Goal: Use online tool/utility: Utilize a website feature to perform a specific function

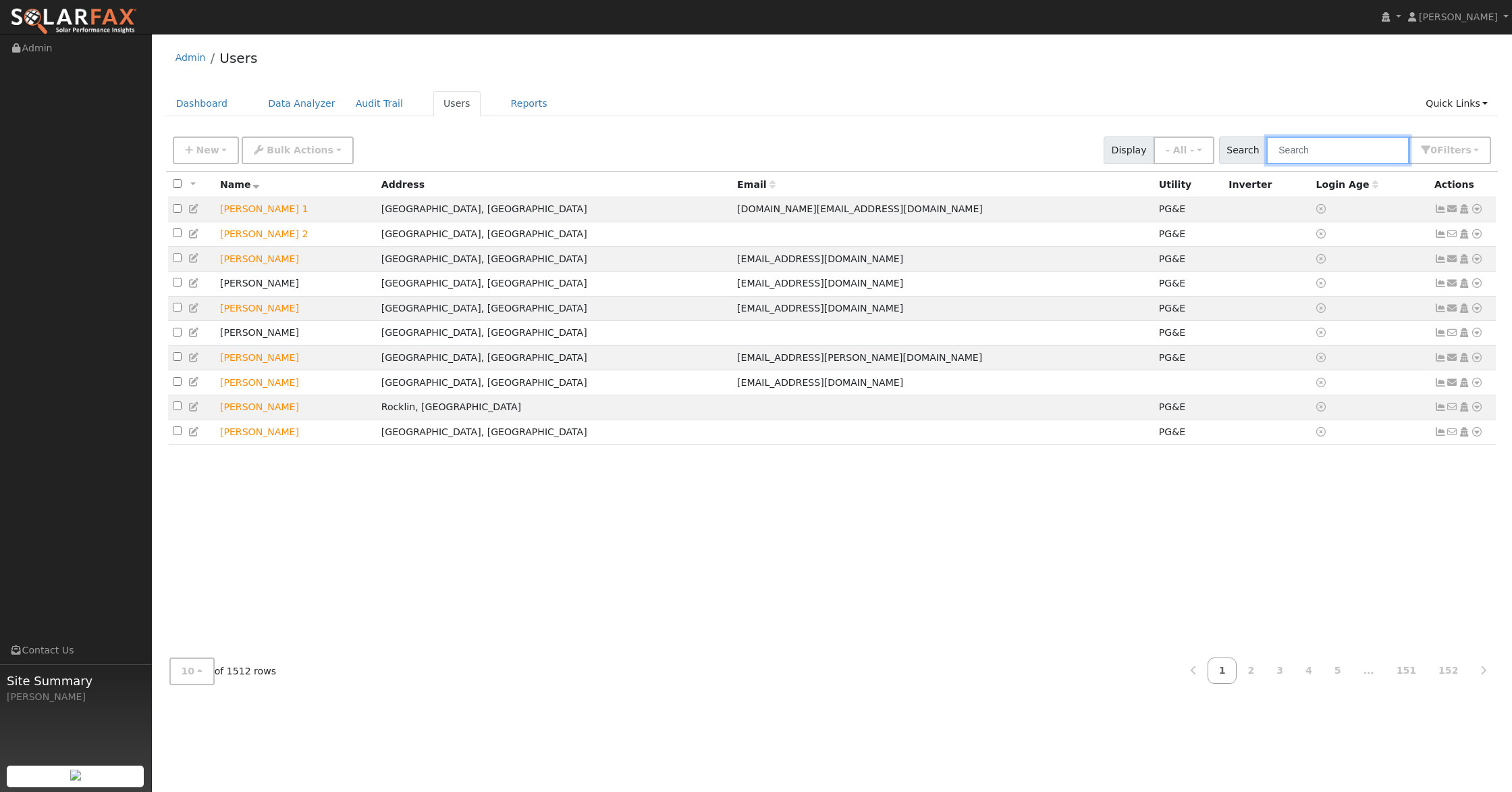
click at [1312, 146] on input "text" at bounding box center [1338, 150] width 143 height 28
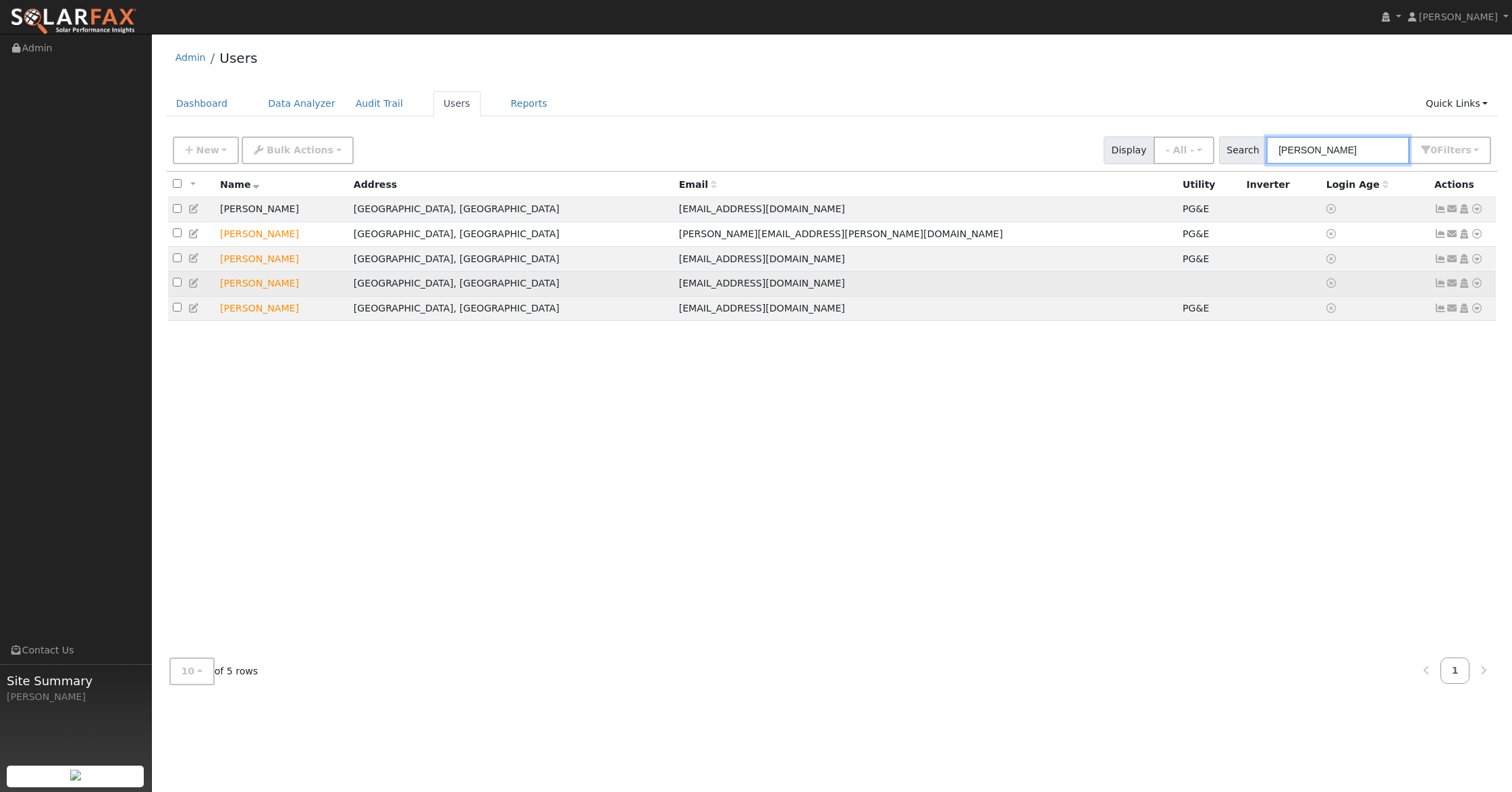
type input "[PERSON_NAME]"
click at [1477, 287] on icon at bounding box center [1476, 283] width 13 height 10
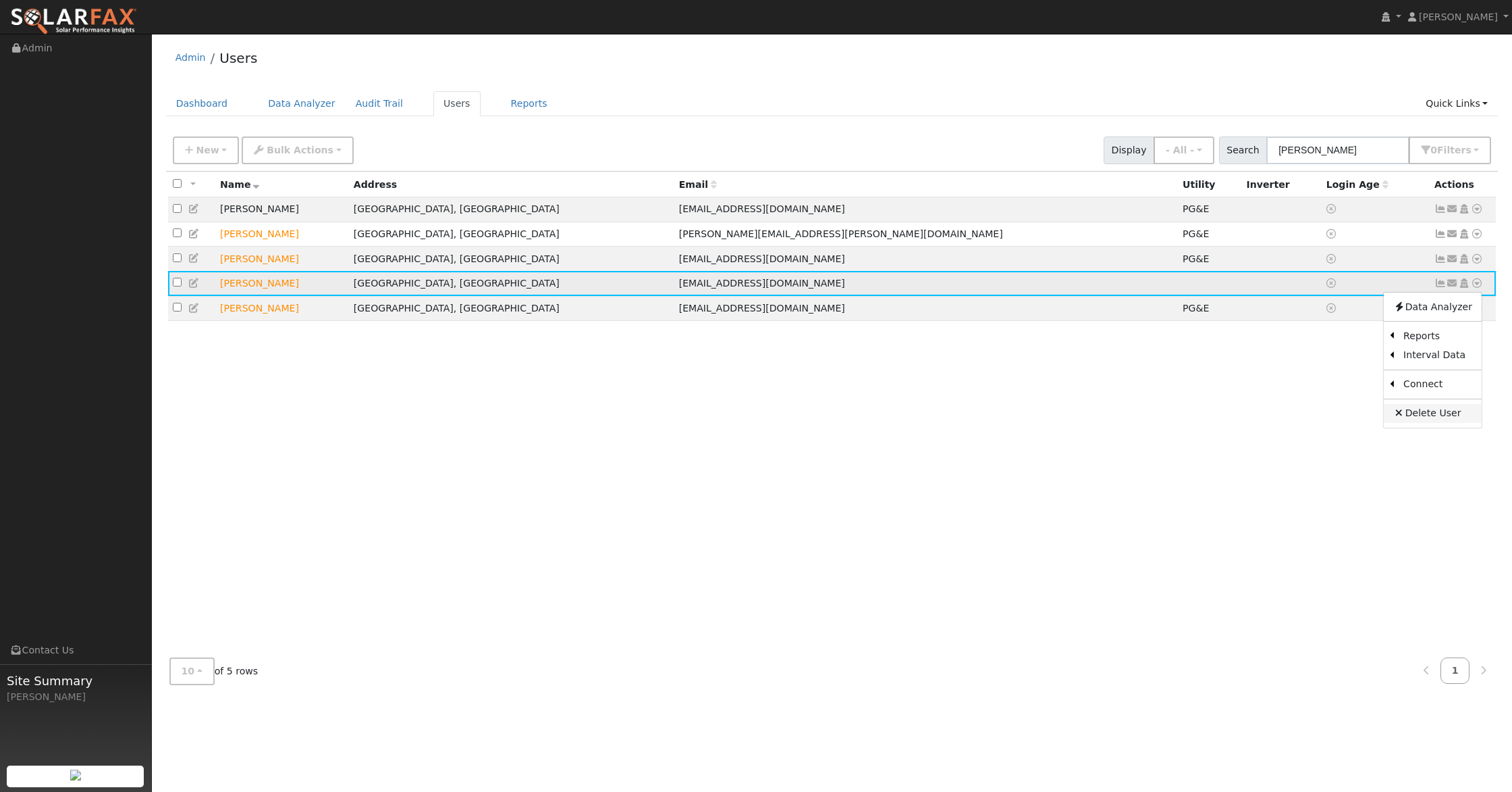
click at [1440, 411] on link "Delete User" at bounding box center [1433, 414] width 98 height 19
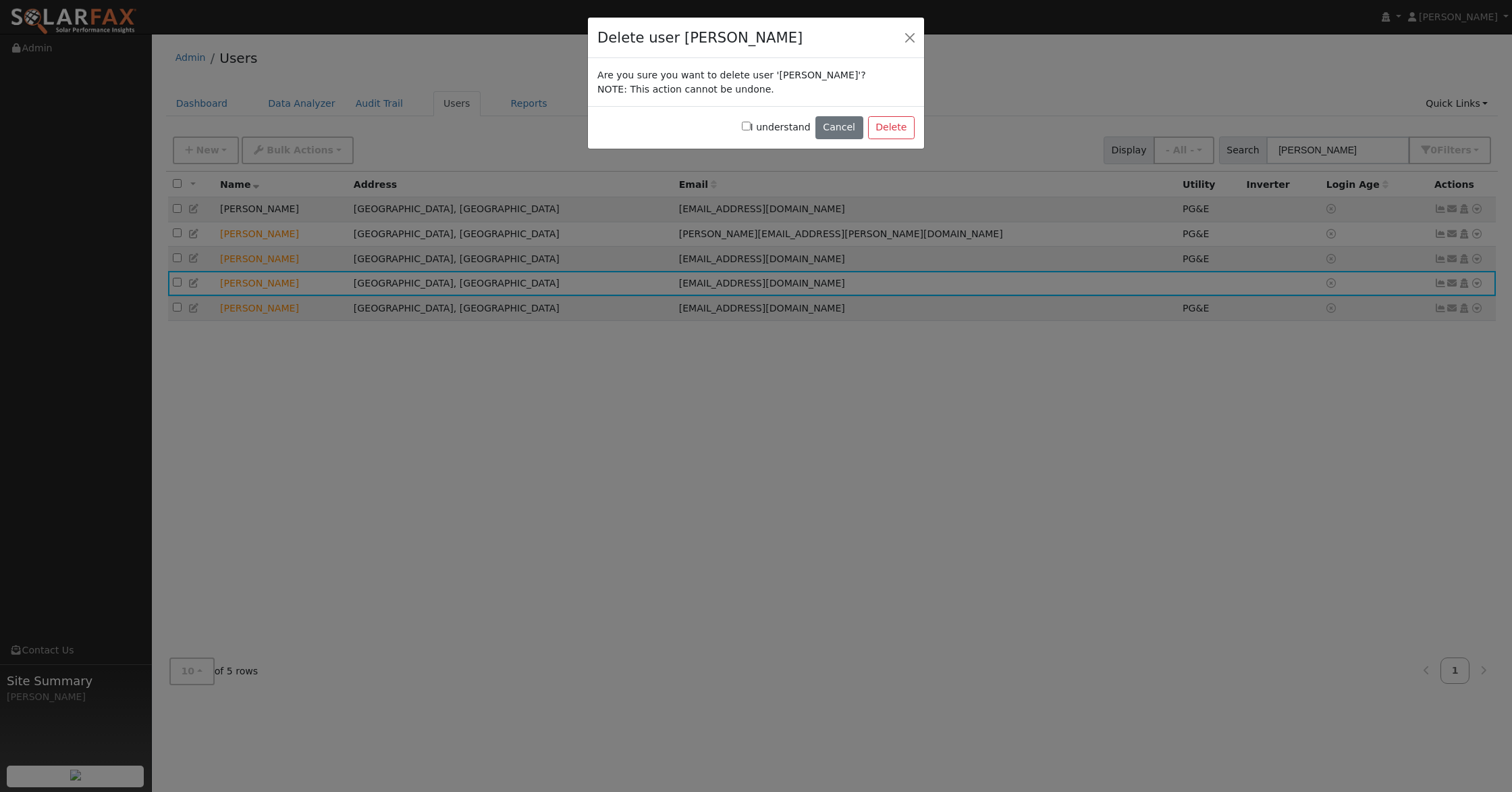
click at [751, 123] on input "I understand" at bounding box center [745, 125] width 9 height 9
checkbox input "true"
click at [892, 120] on button "Delete" at bounding box center [892, 128] width 46 height 23
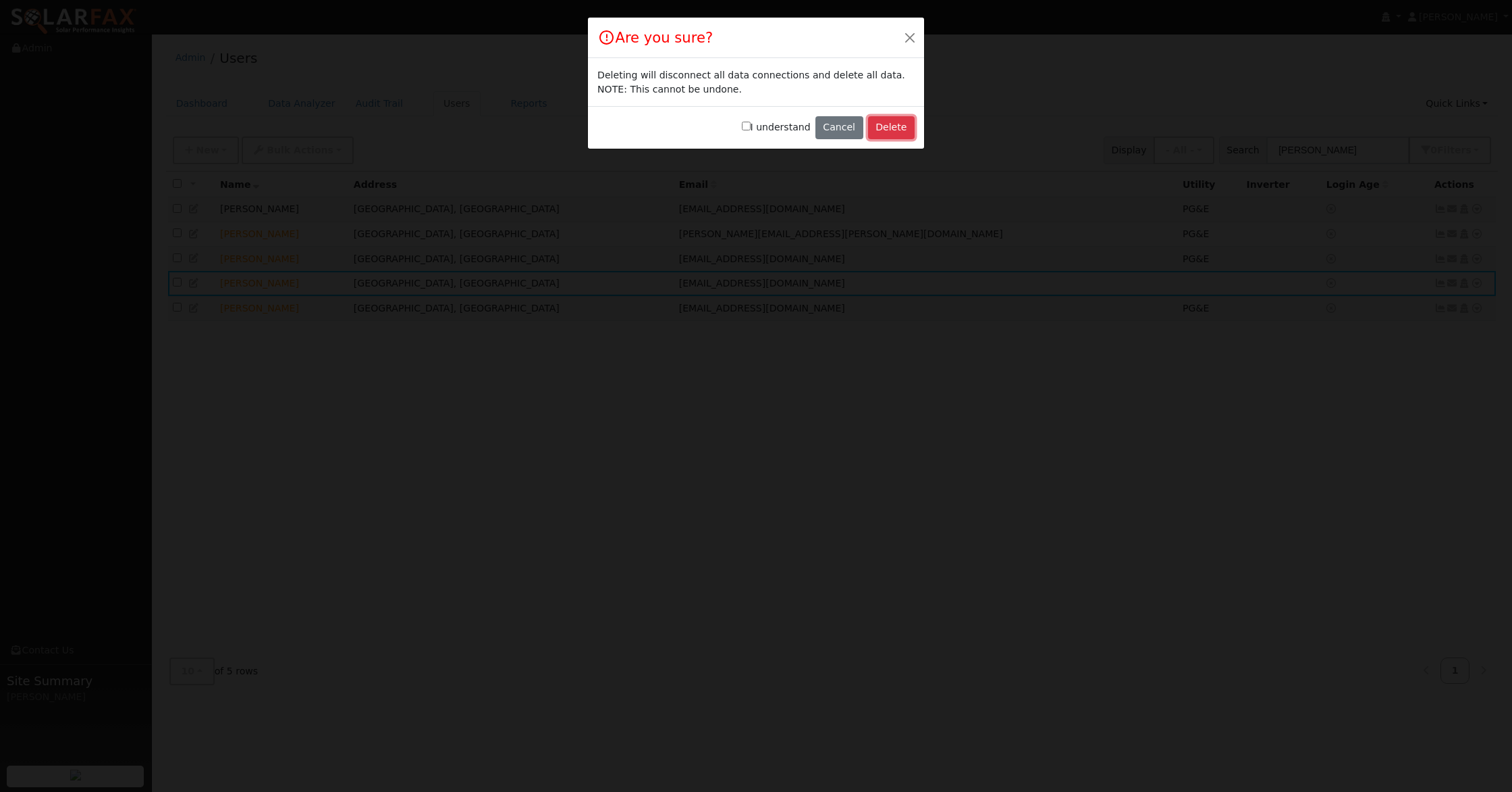
click at [905, 128] on button "Delete" at bounding box center [892, 128] width 46 height 23
click at [886, 126] on button "Delete" at bounding box center [892, 128] width 46 height 23
click at [753, 121] on label "I understand" at bounding box center [776, 127] width 69 height 14
click at [751, 121] on input "I understand" at bounding box center [745, 125] width 9 height 9
checkbox input "true"
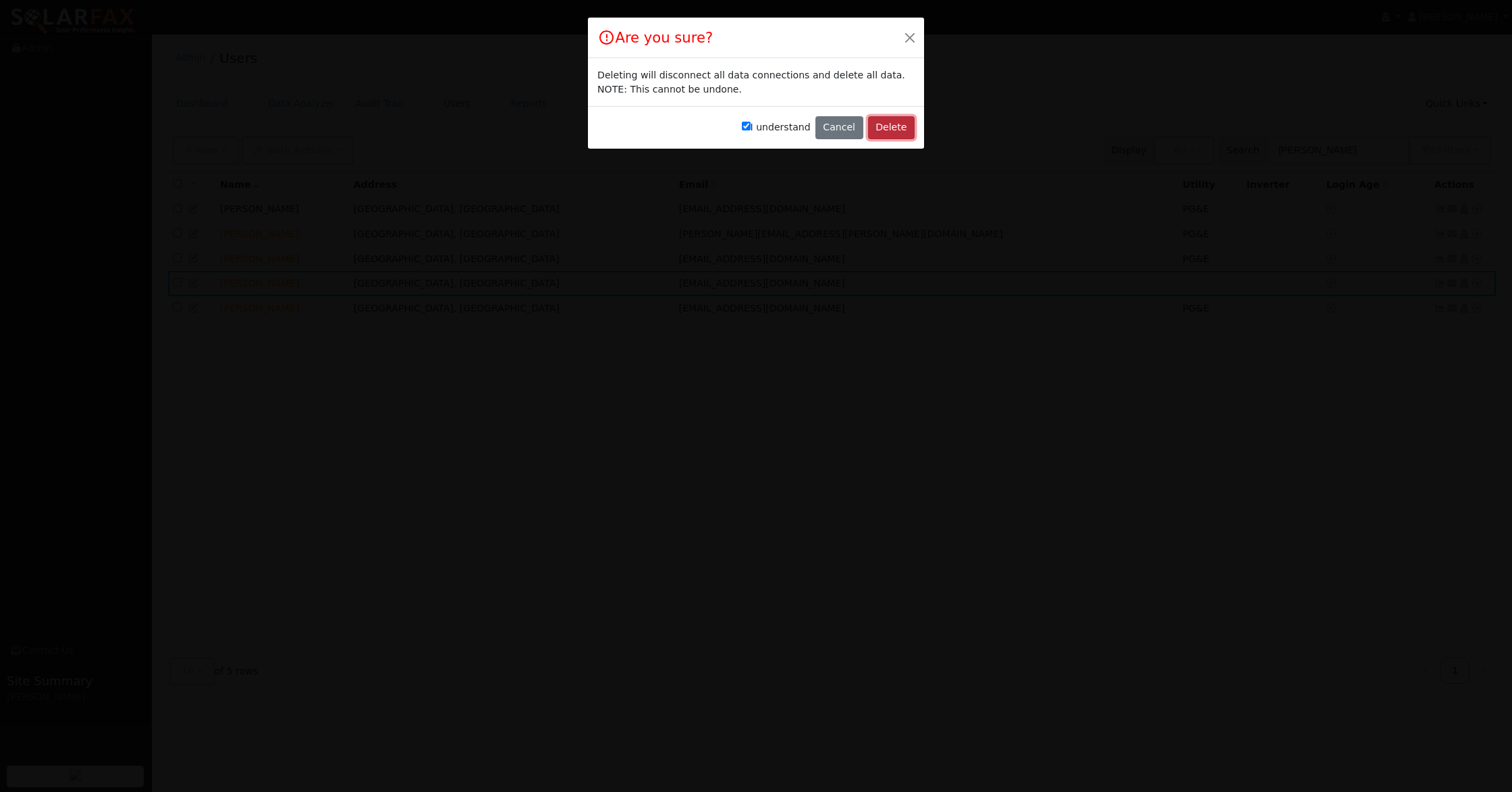
click at [902, 129] on button "Delete" at bounding box center [892, 128] width 46 height 23
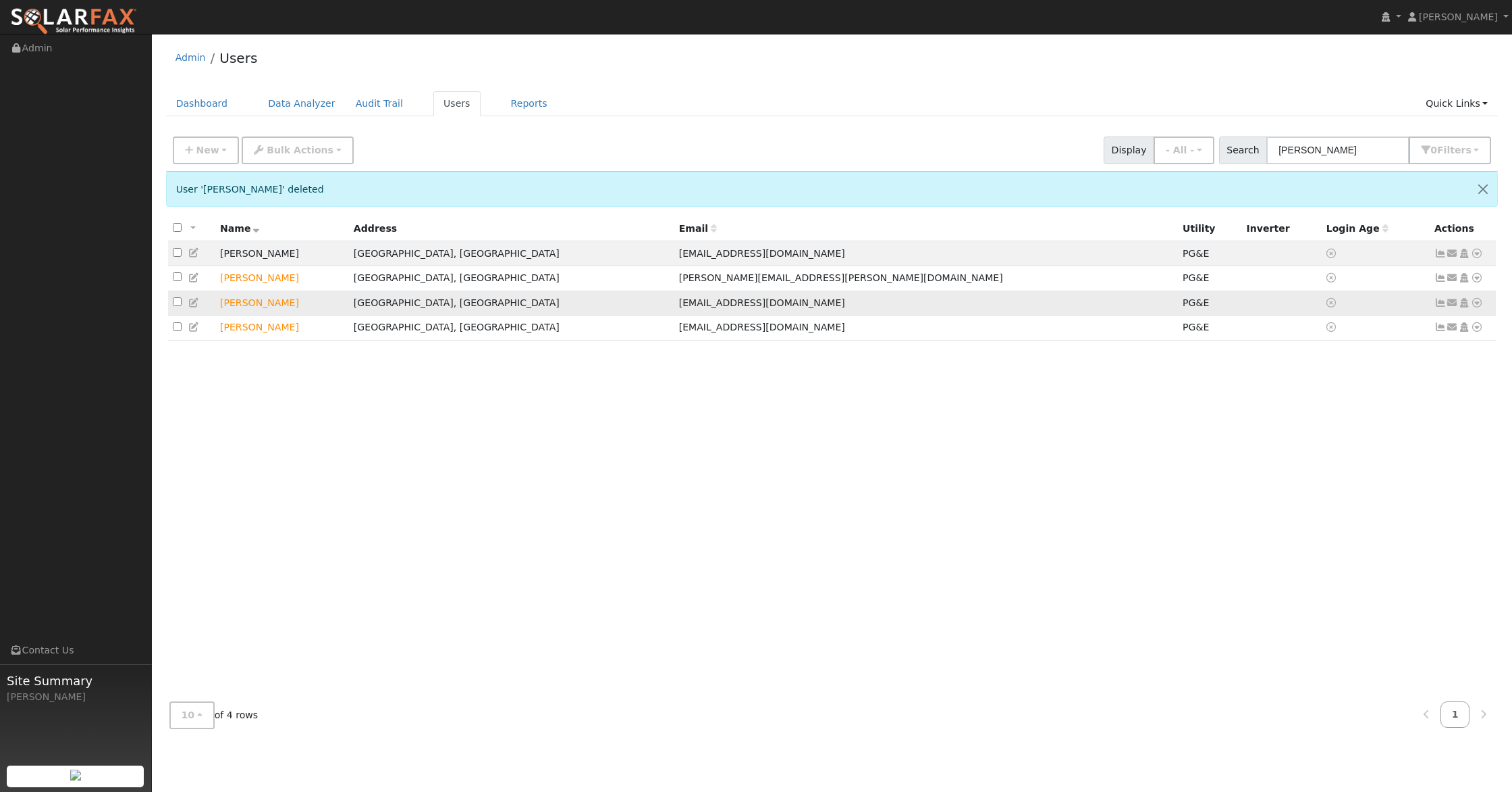
click at [1480, 307] on icon at bounding box center [1476, 303] width 13 height 10
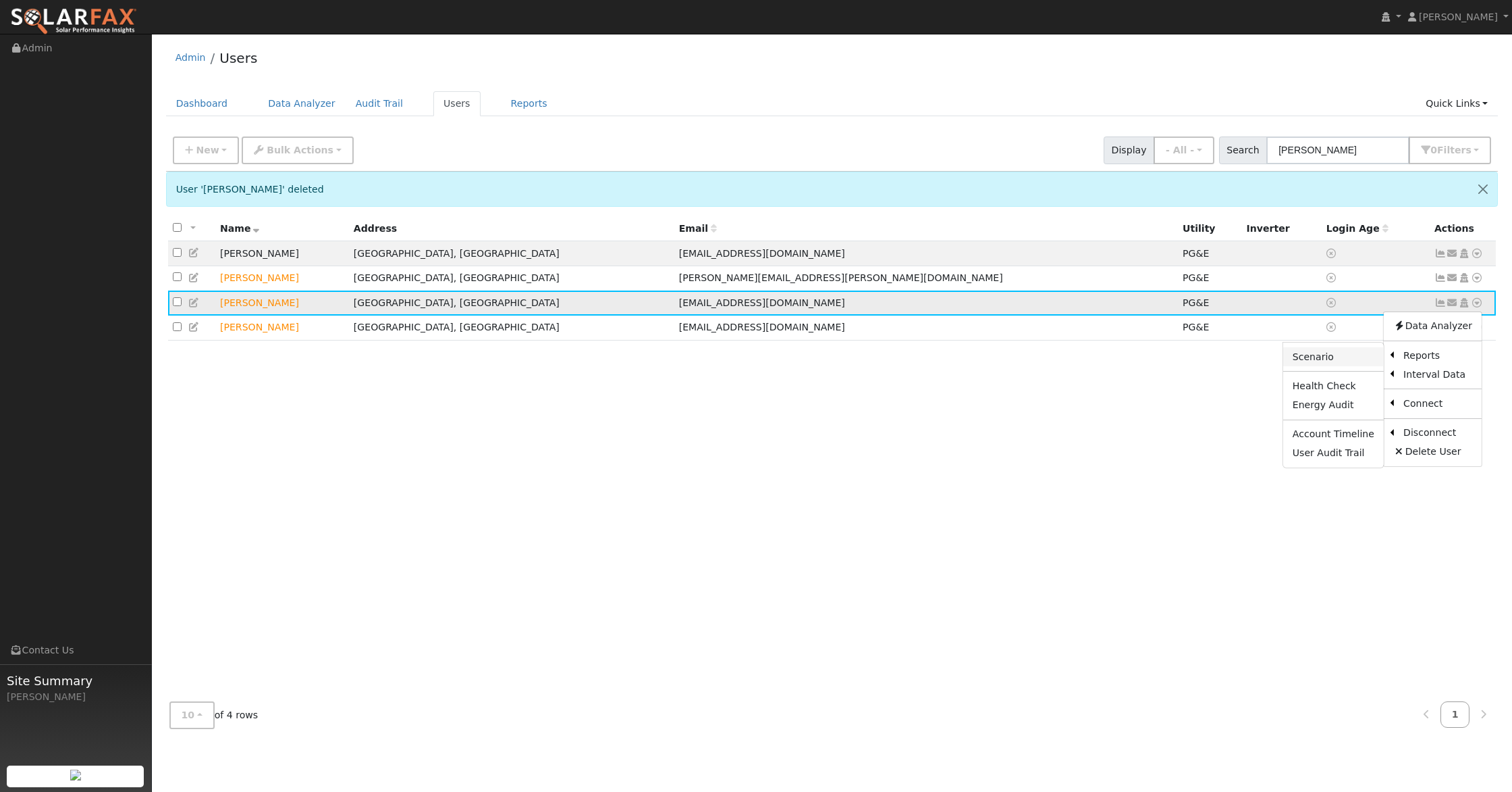
click at [1341, 359] on link "Scenario" at bounding box center [1333, 357] width 101 height 19
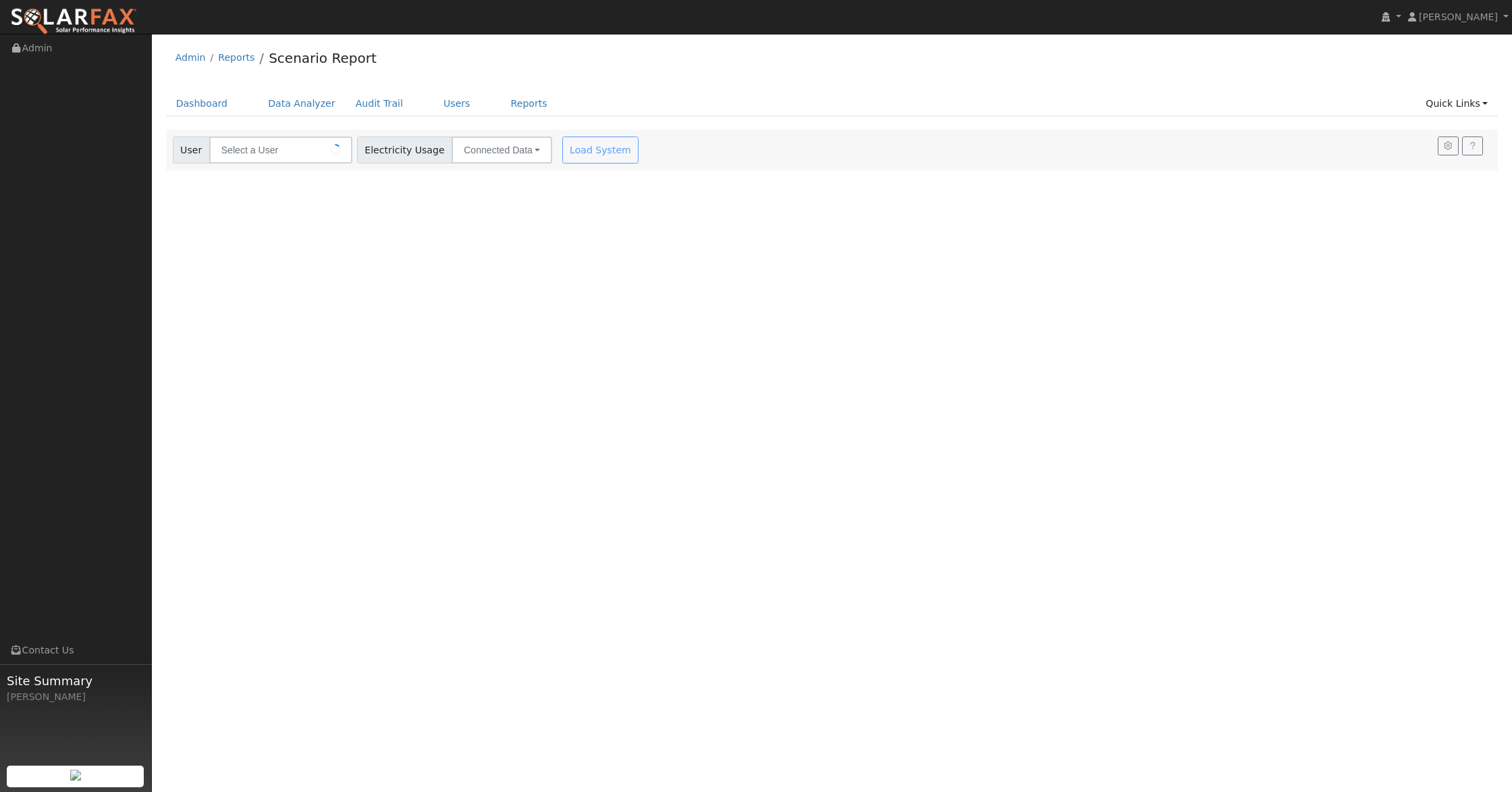
type input "[PERSON_NAME]"
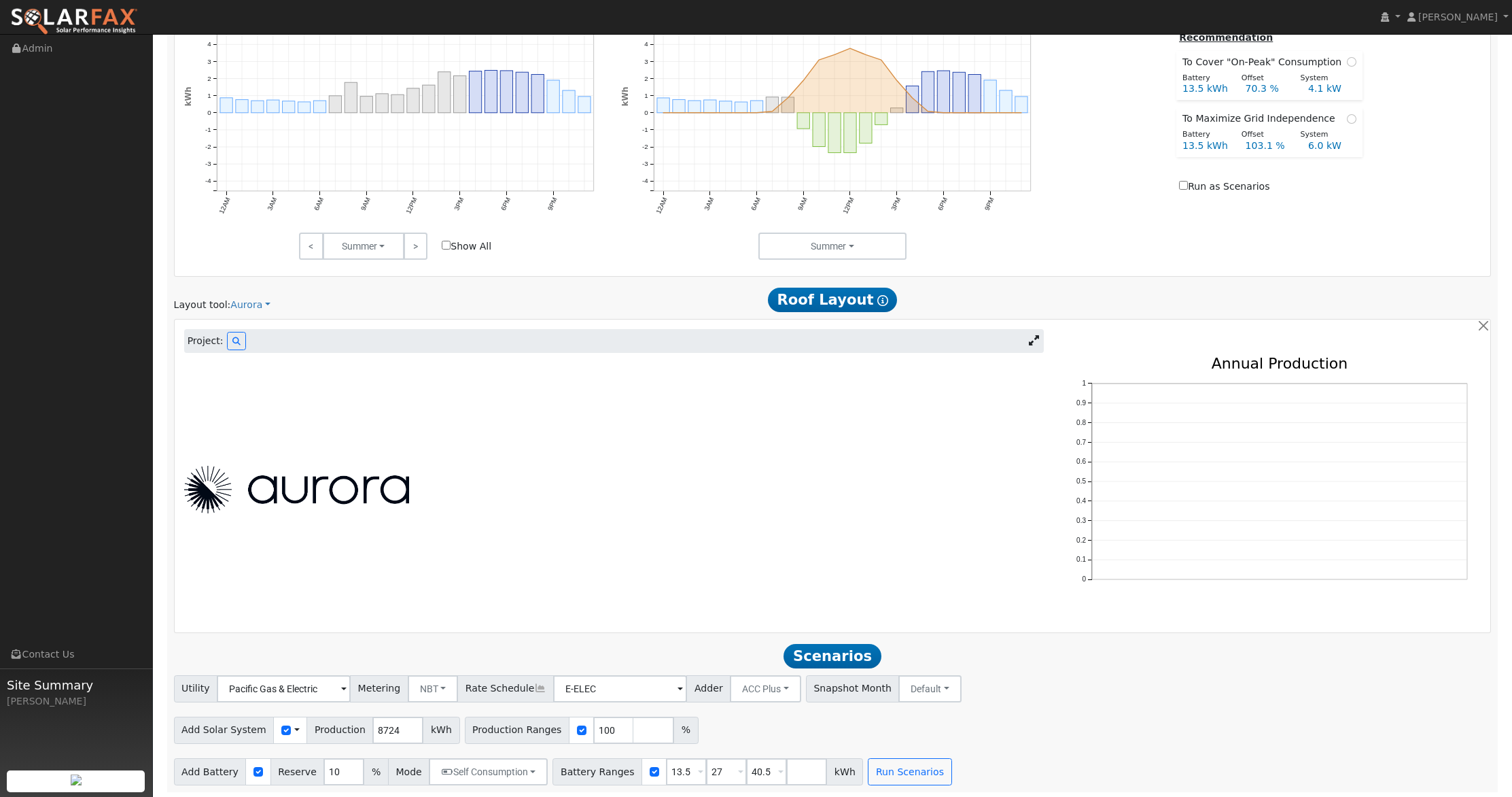
scroll to position [668, 0]
click at [238, 338] on button at bounding box center [236, 341] width 19 height 18
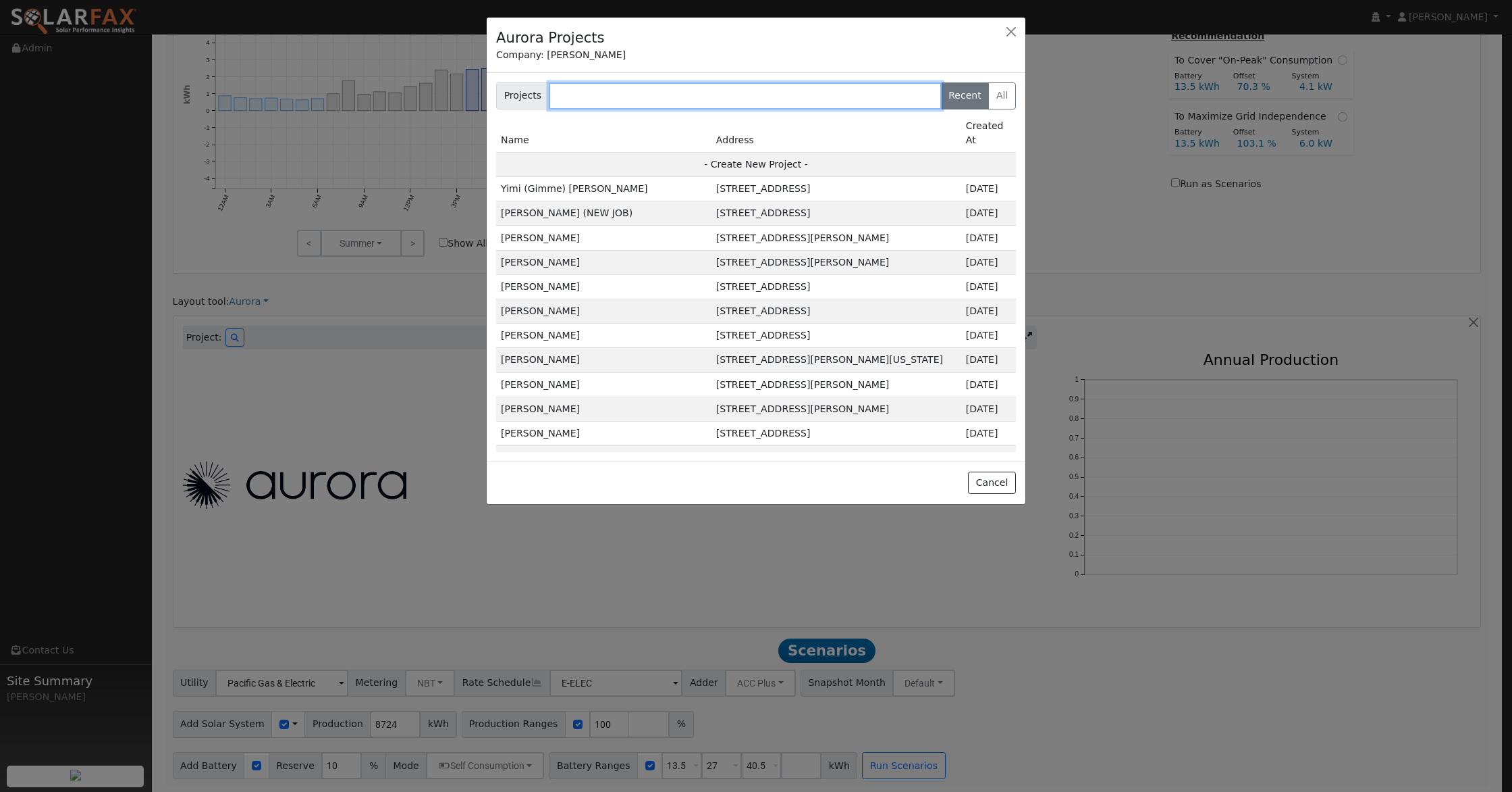
click at [624, 89] on input "text" at bounding box center [745, 96] width 393 height 27
click at [712, 250] on td "[STREET_ADDRESS][PERSON_NAME]" at bounding box center [837, 262] width 250 height 24
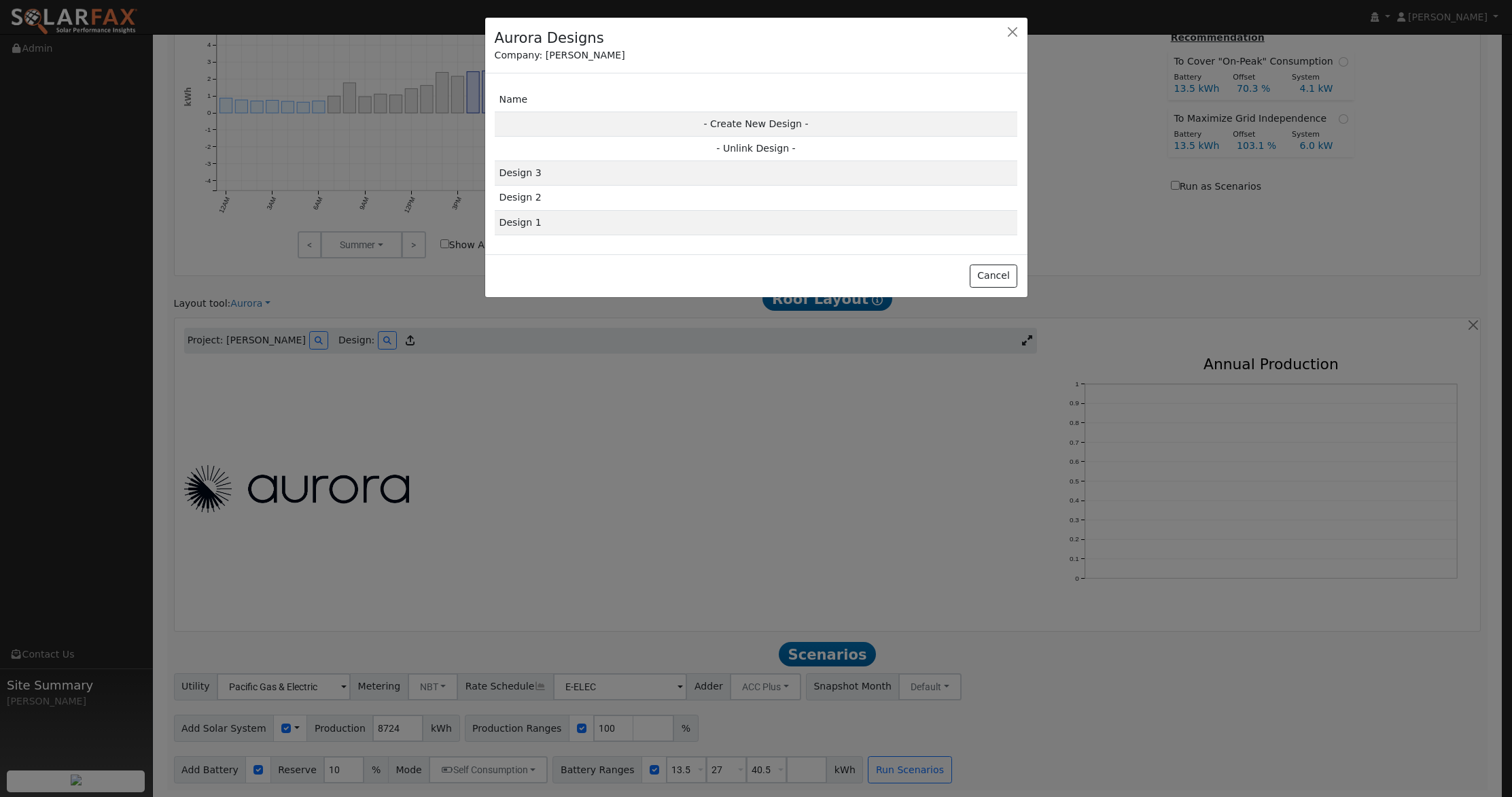
scroll to position [671, 0]
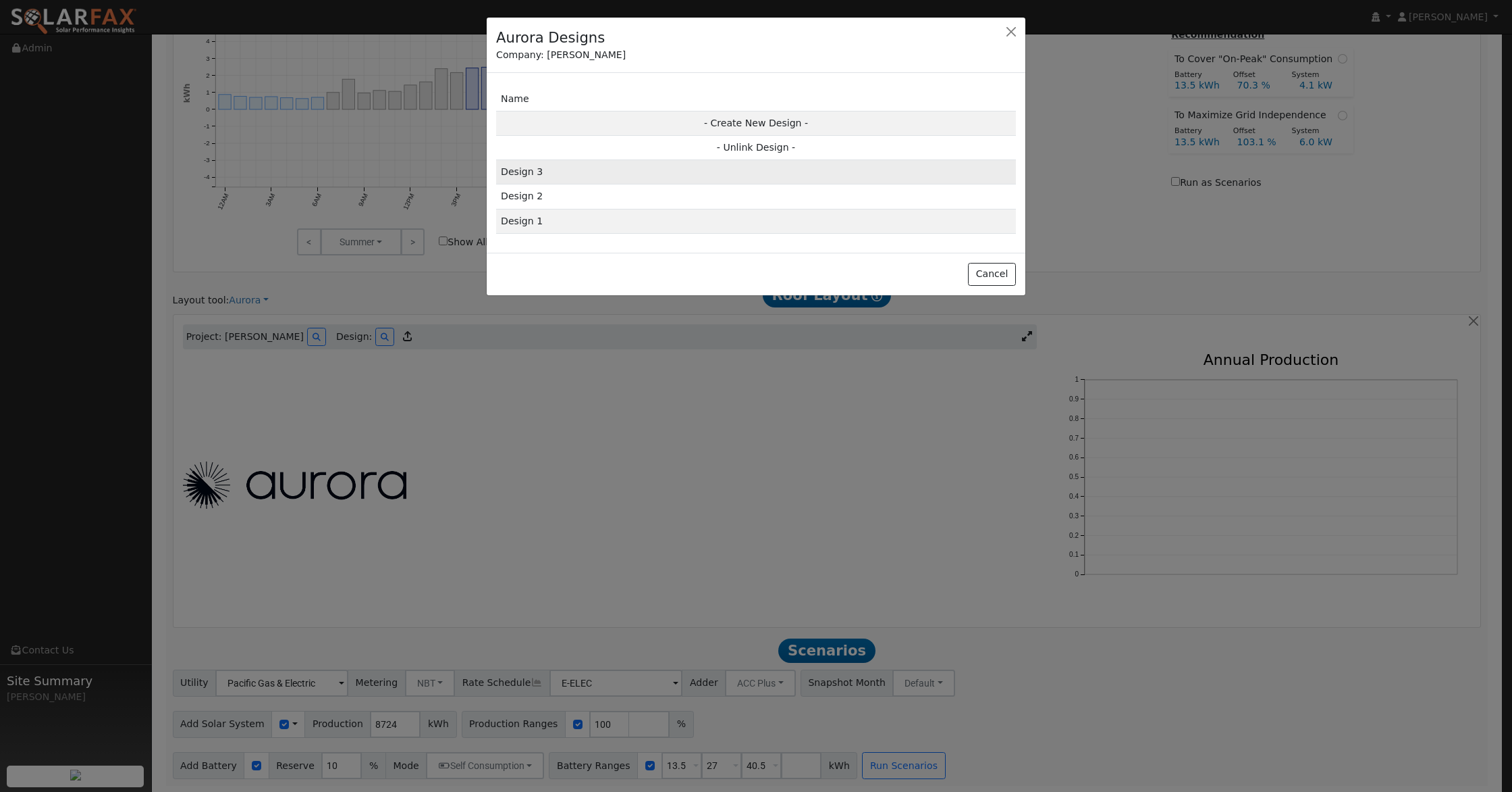
click at [746, 171] on td "Design 3" at bounding box center [756, 171] width 519 height 24
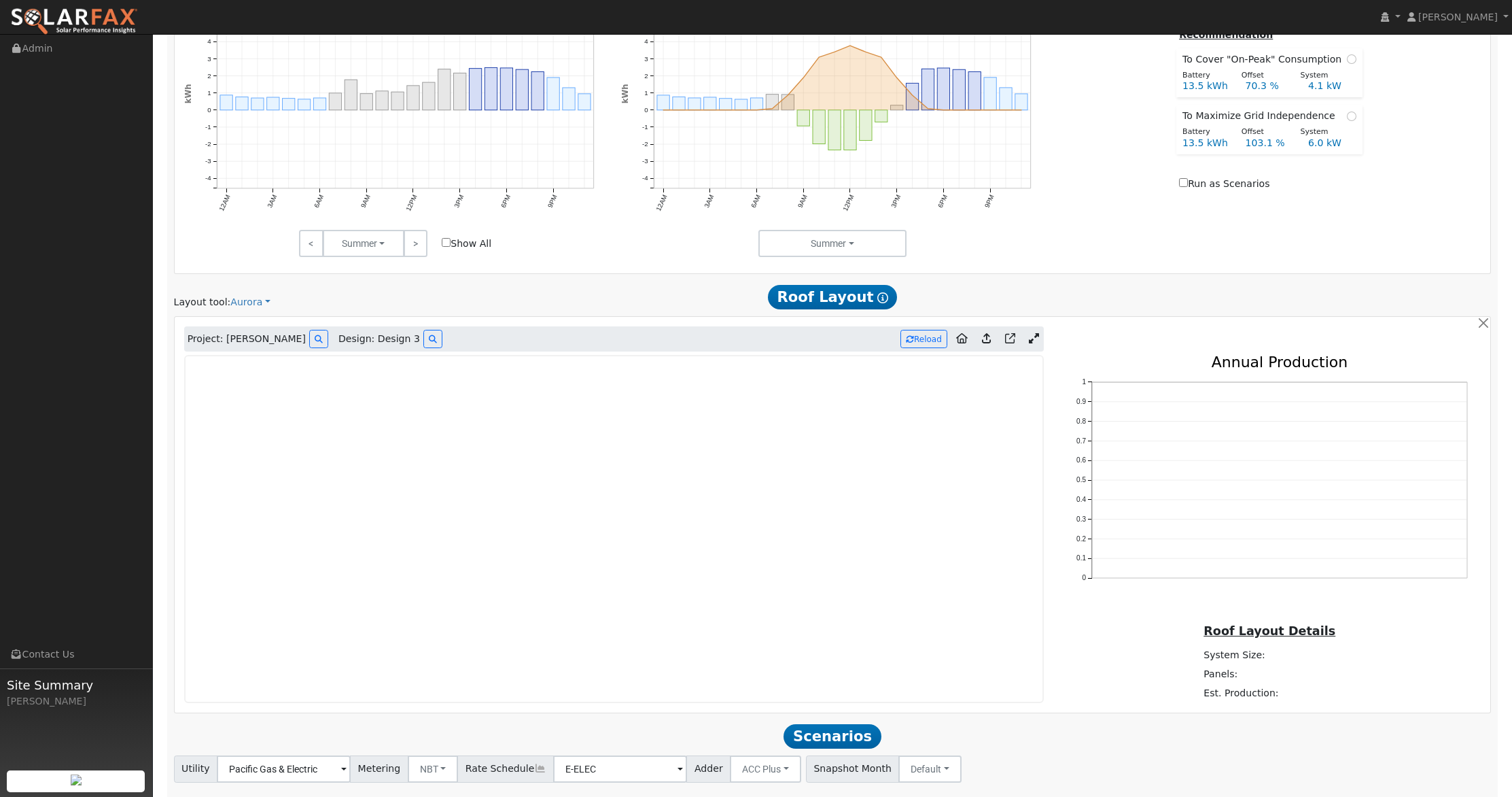
click at [1031, 339] on icon at bounding box center [1034, 338] width 11 height 11
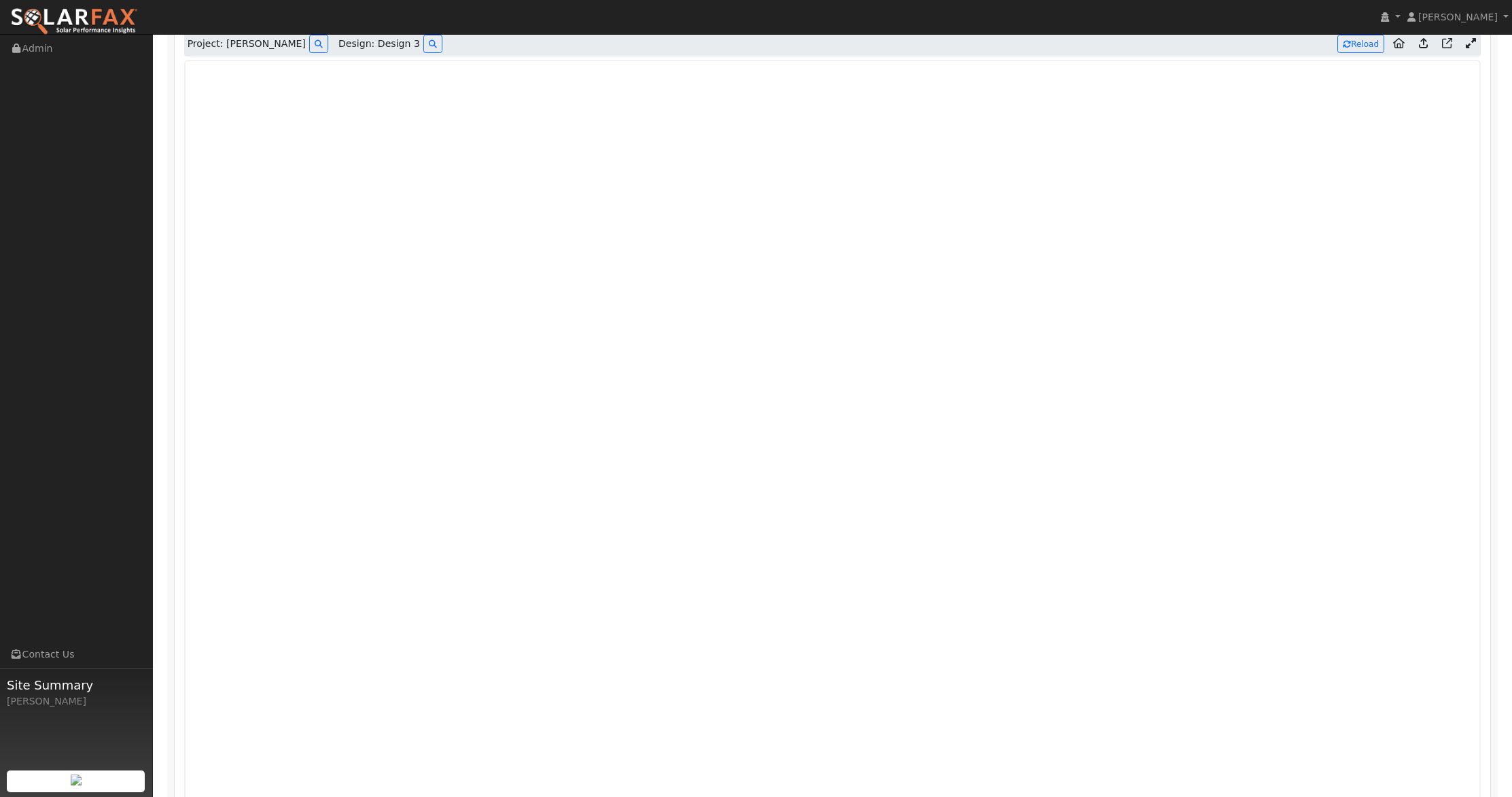
scroll to position [890, 0]
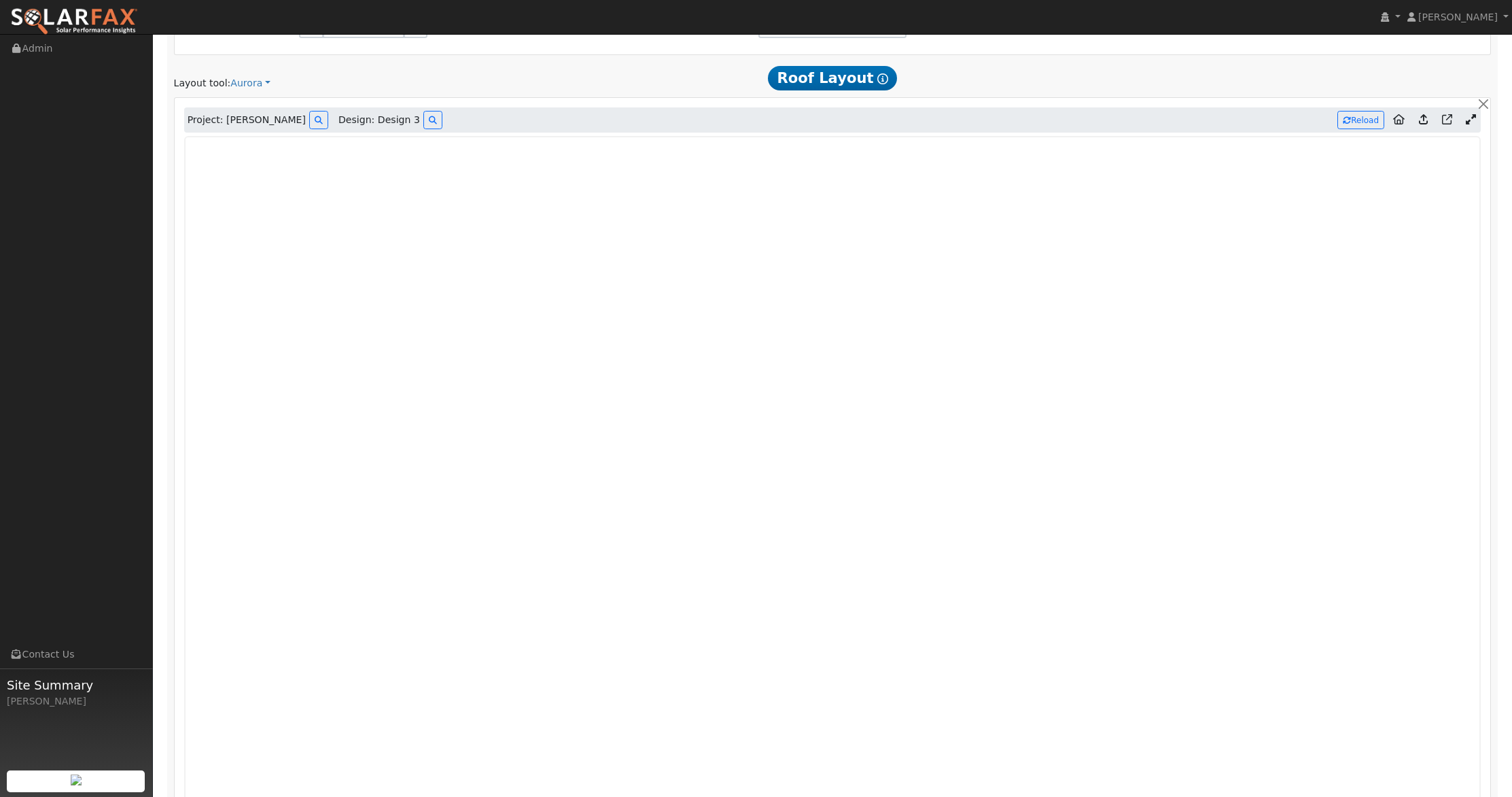
click at [1473, 117] on icon at bounding box center [1470, 119] width 11 height 11
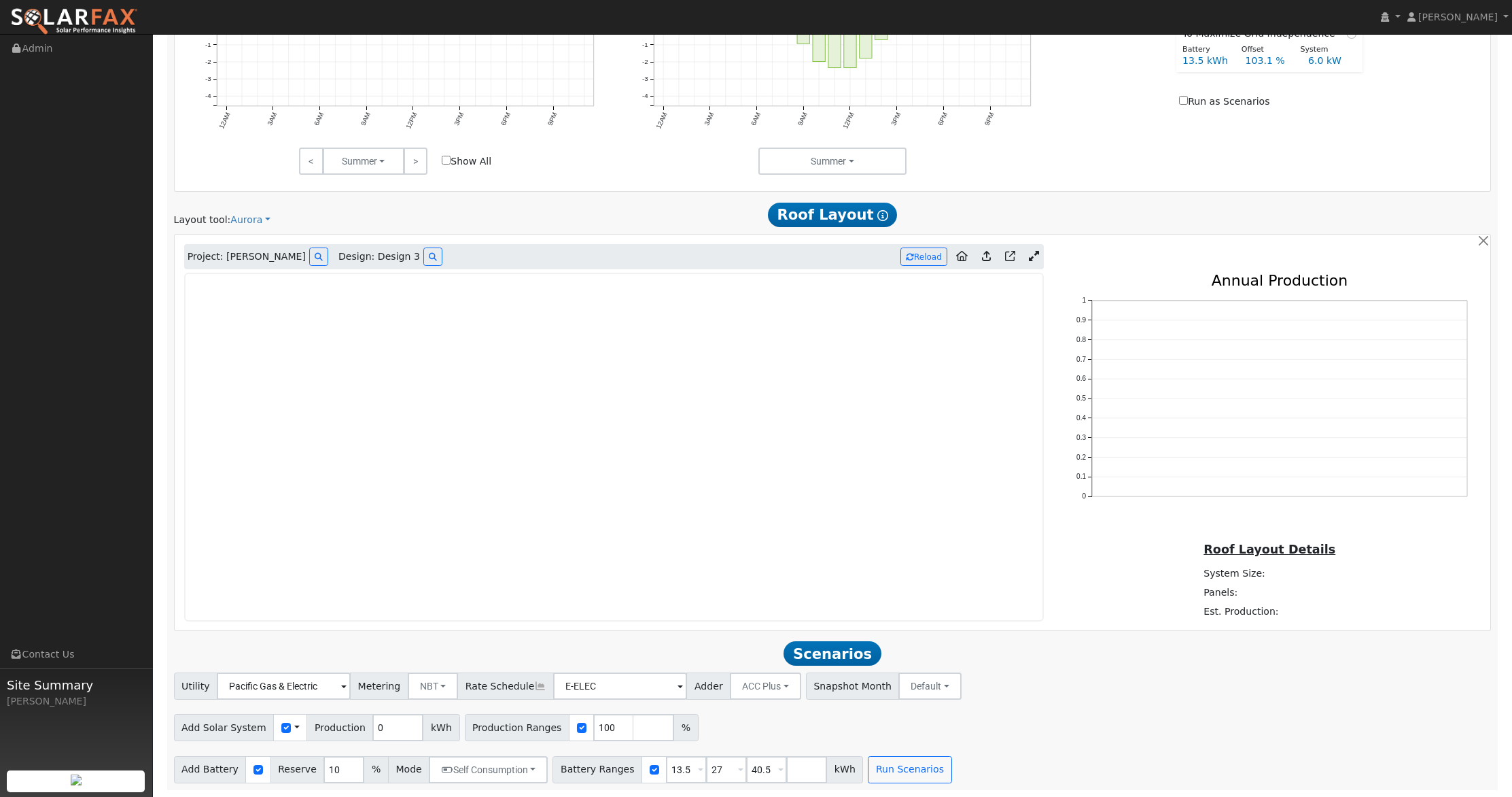
scroll to position [753, 0]
click at [920, 261] on button "Reload" at bounding box center [923, 256] width 46 height 18
type input "19827"
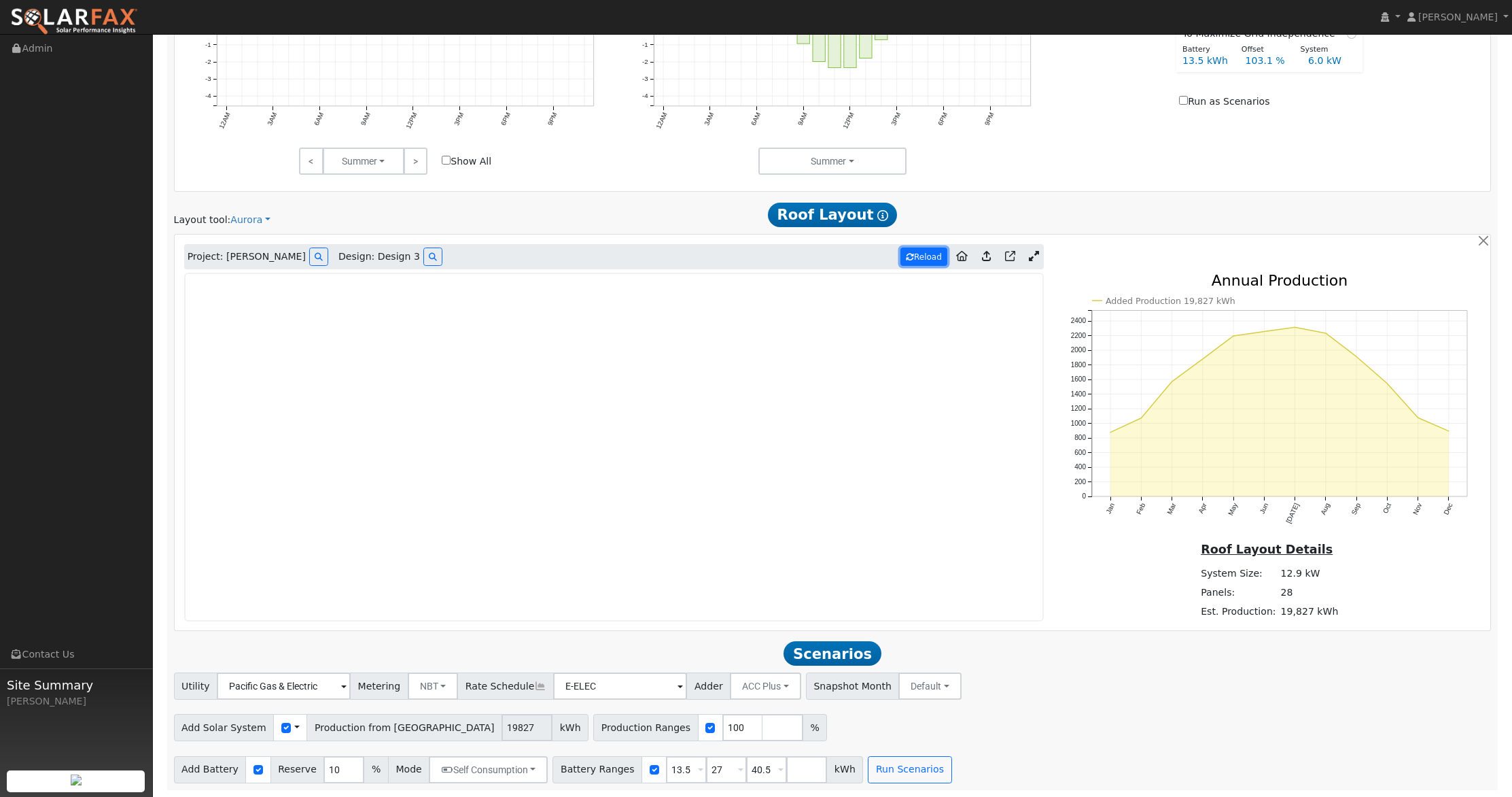
click at [931, 258] on button "Reload" at bounding box center [923, 256] width 46 height 18
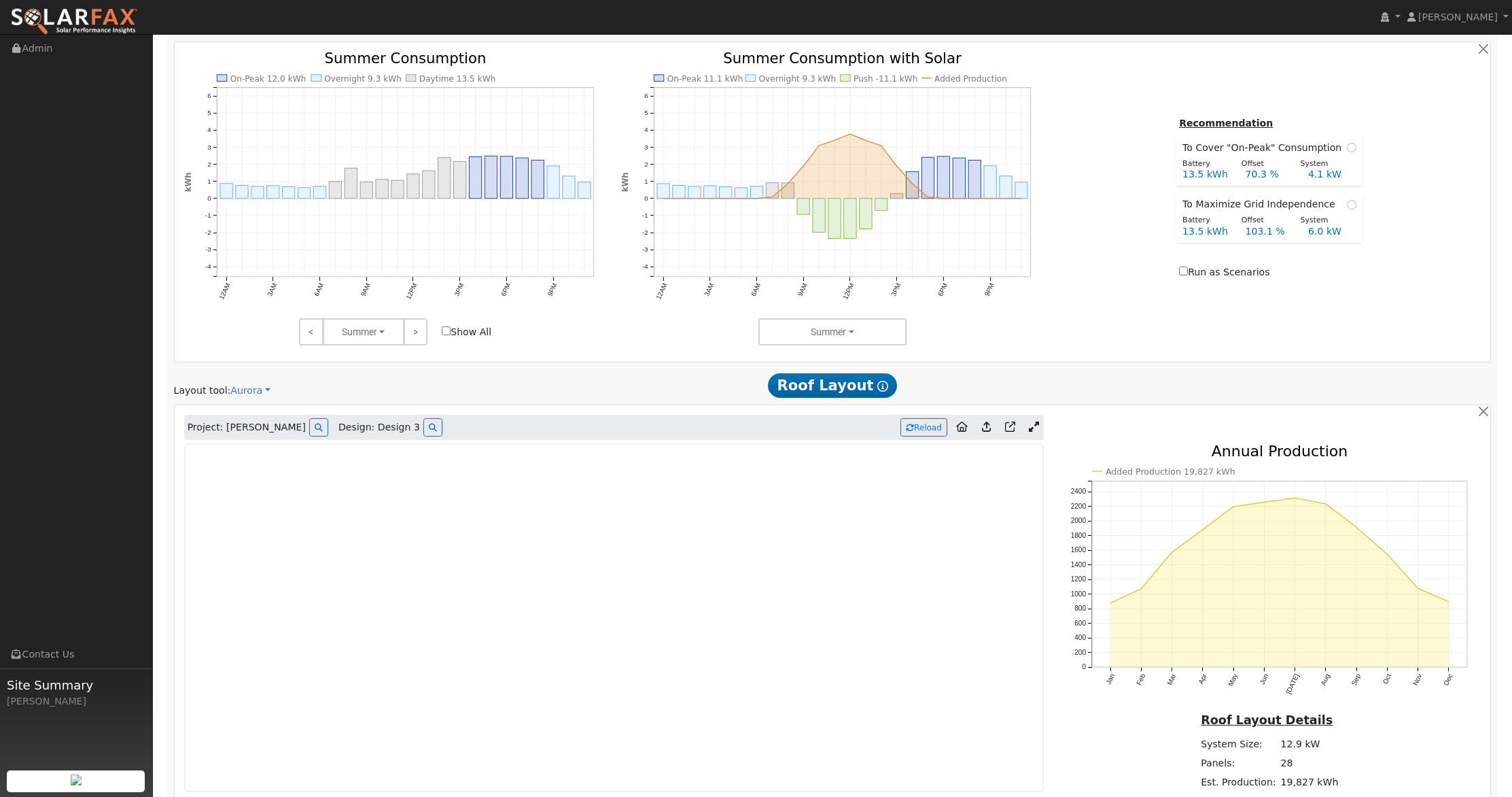
scroll to position [660, 0]
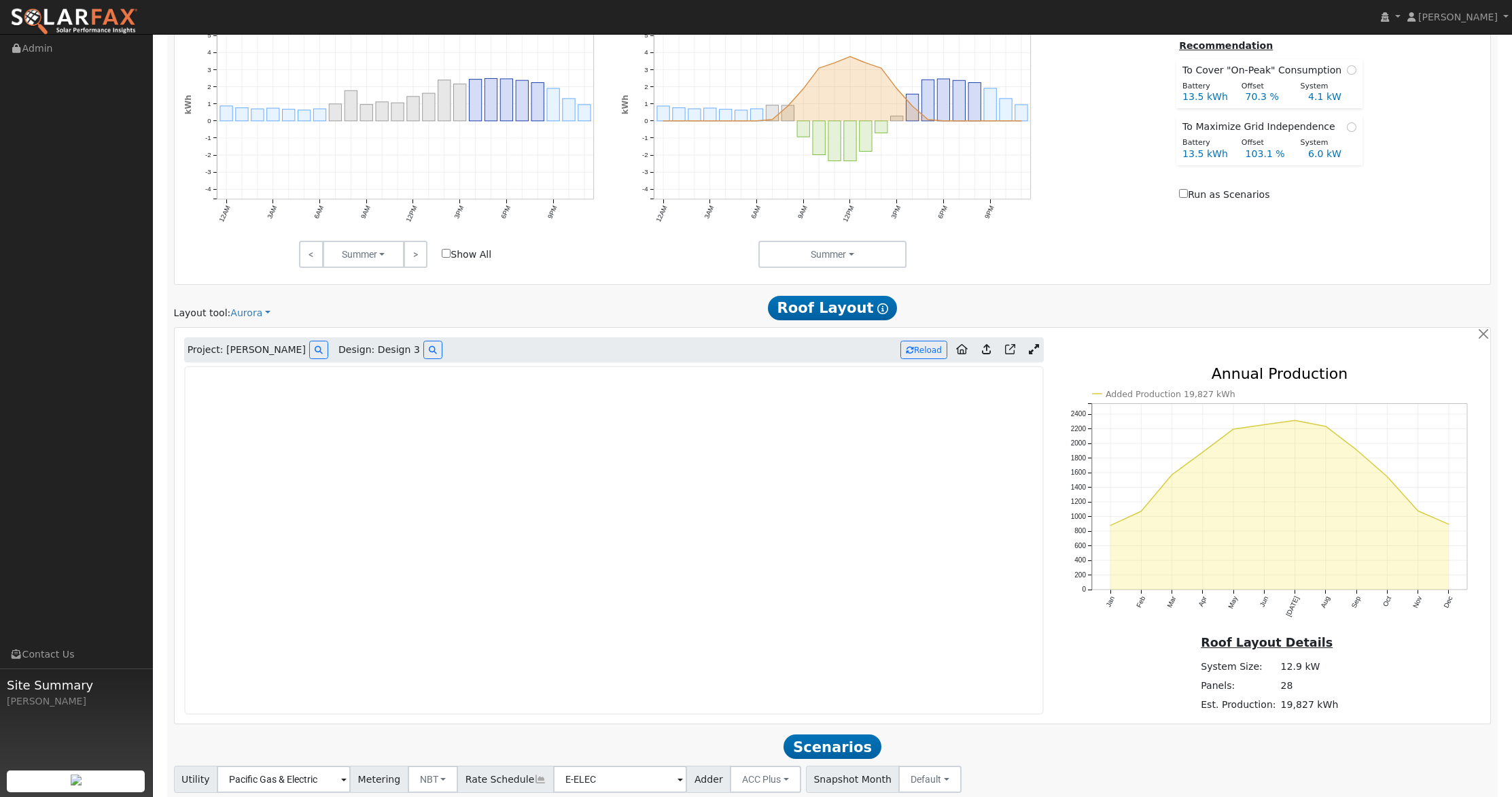
click at [985, 349] on icon at bounding box center [985, 349] width 9 height 11
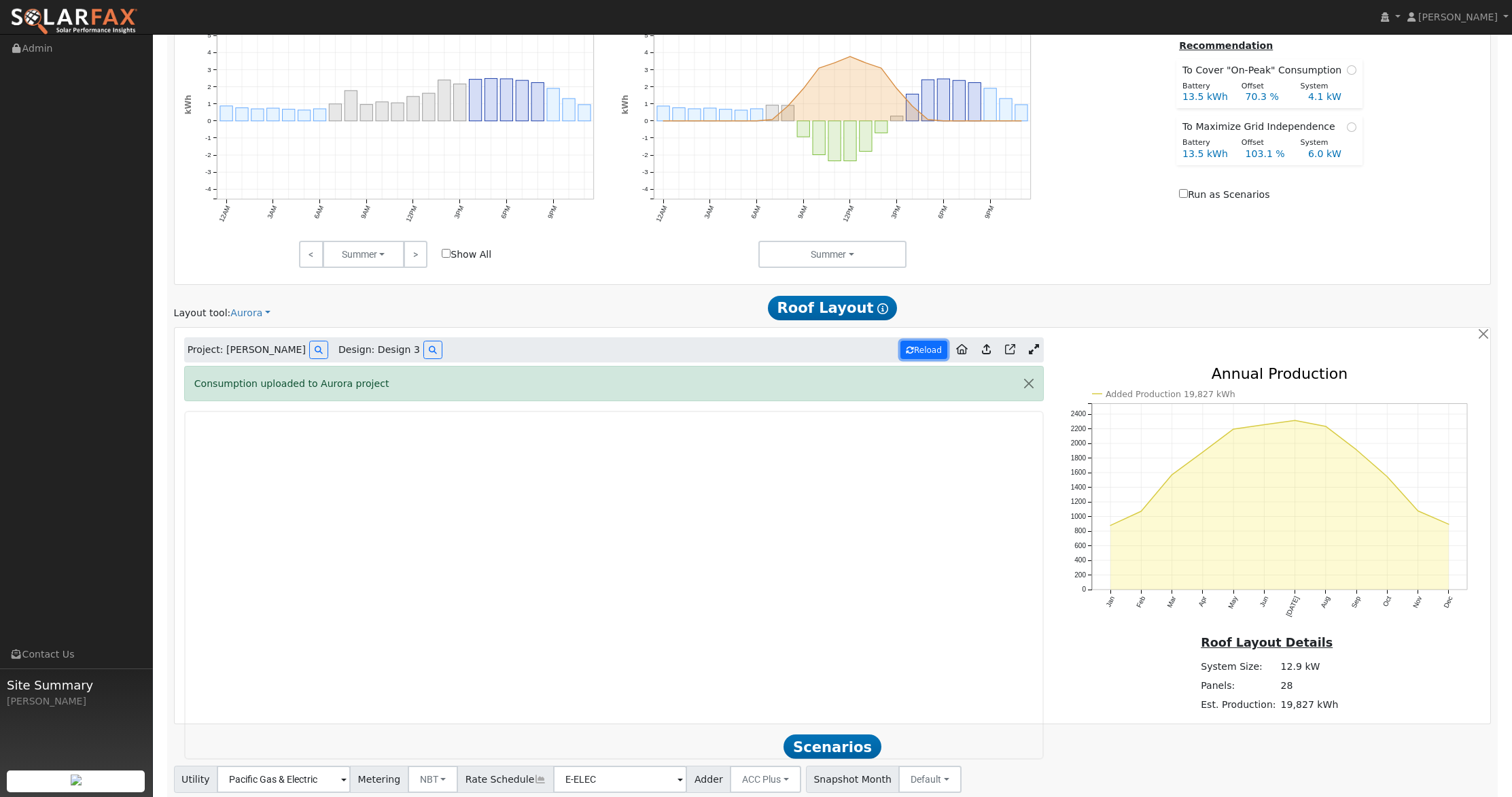
click at [920, 353] on button "Reload" at bounding box center [923, 350] width 46 height 18
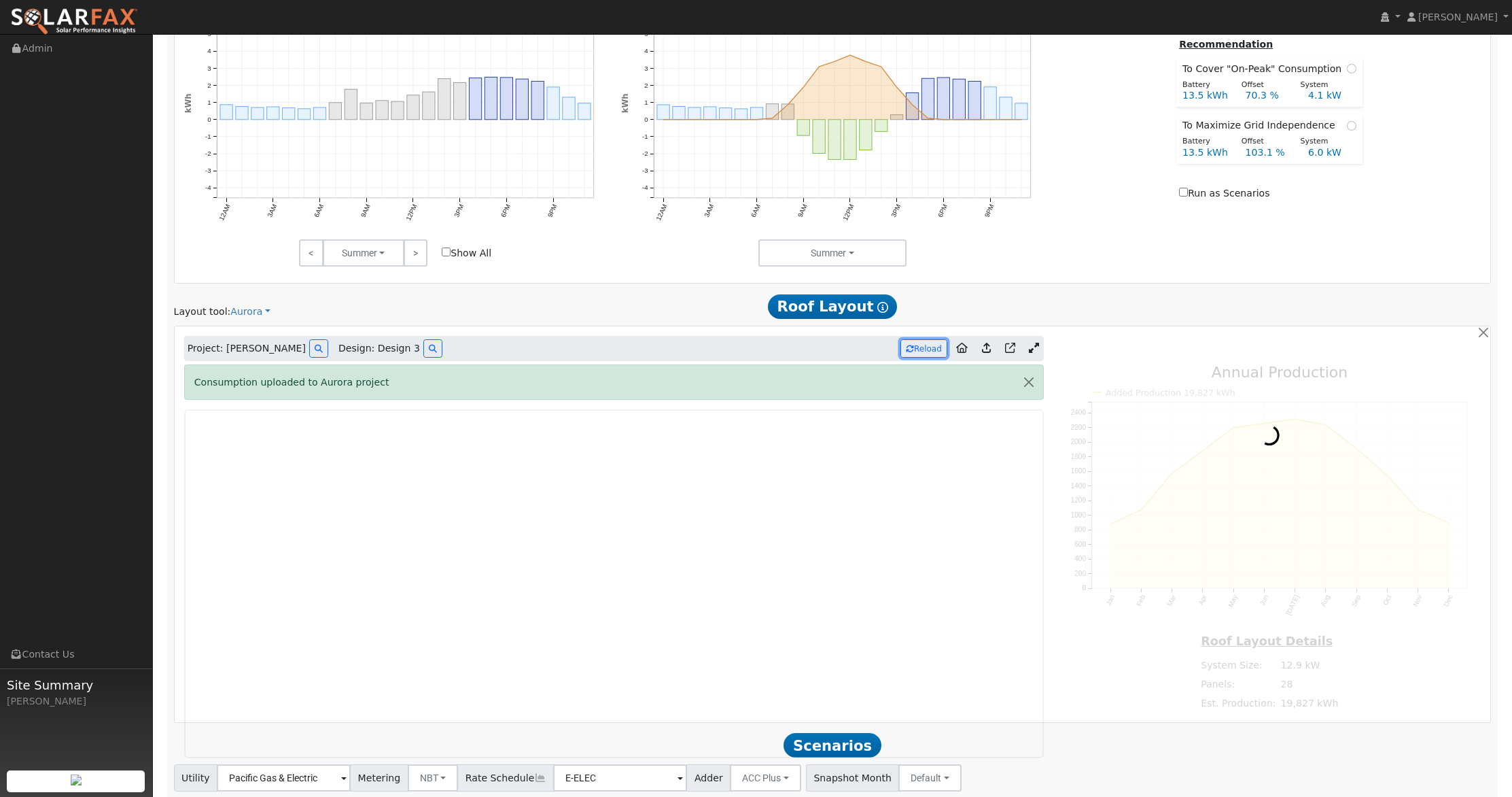
scroll to position [753, 0]
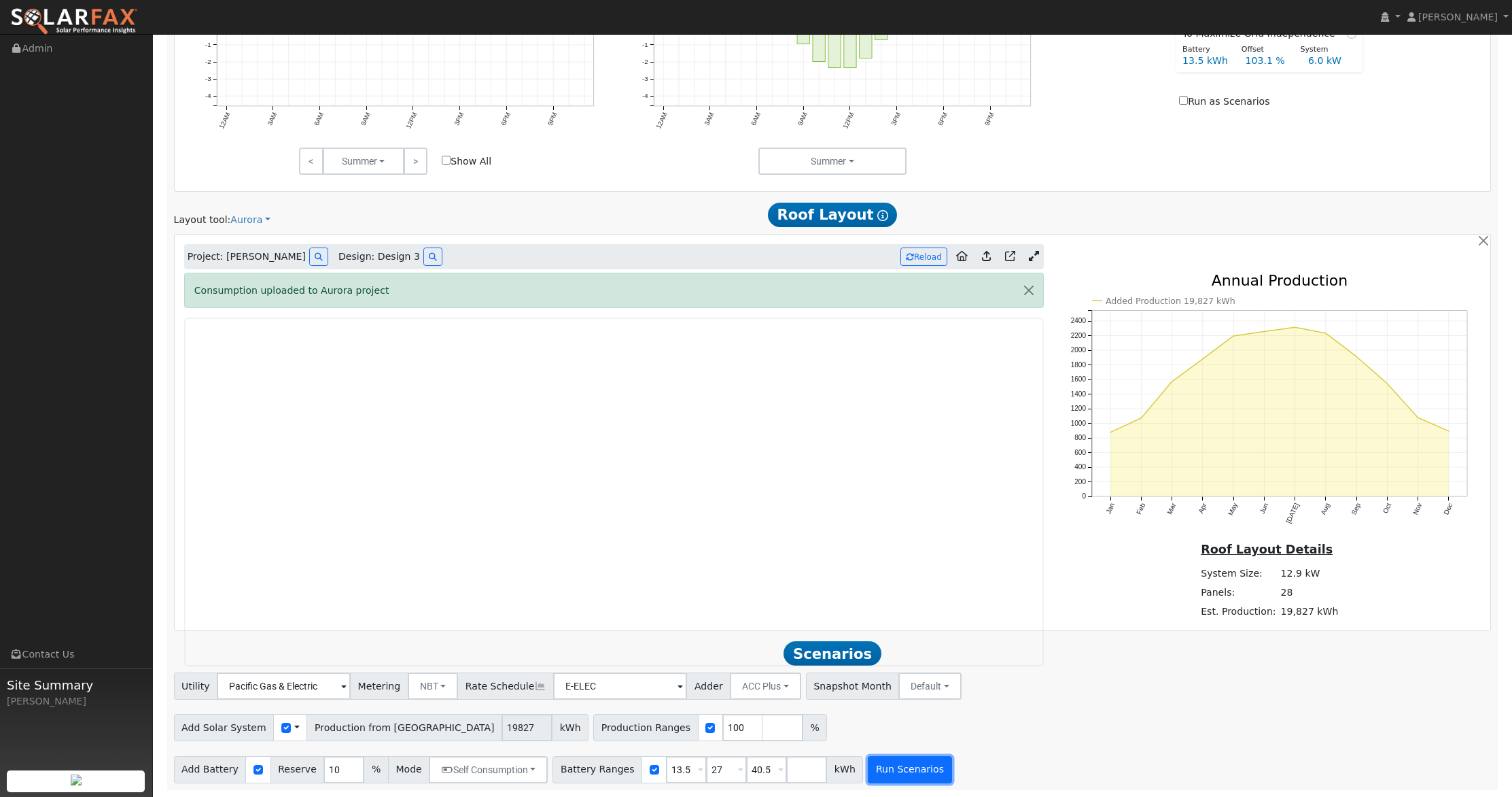
click at [890, 768] on button "Run Scenarios" at bounding box center [909, 770] width 83 height 27
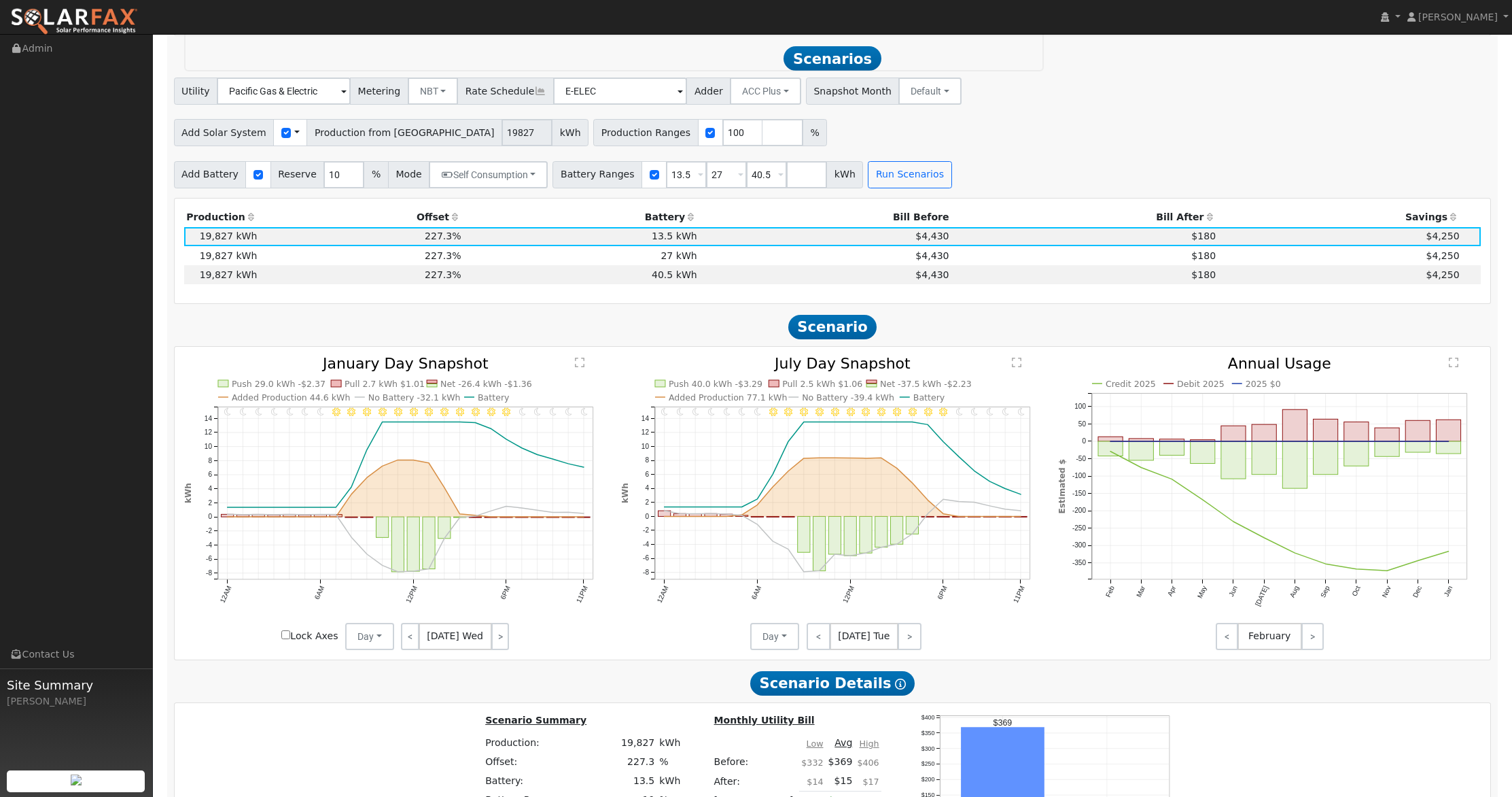
scroll to position [1354, 0]
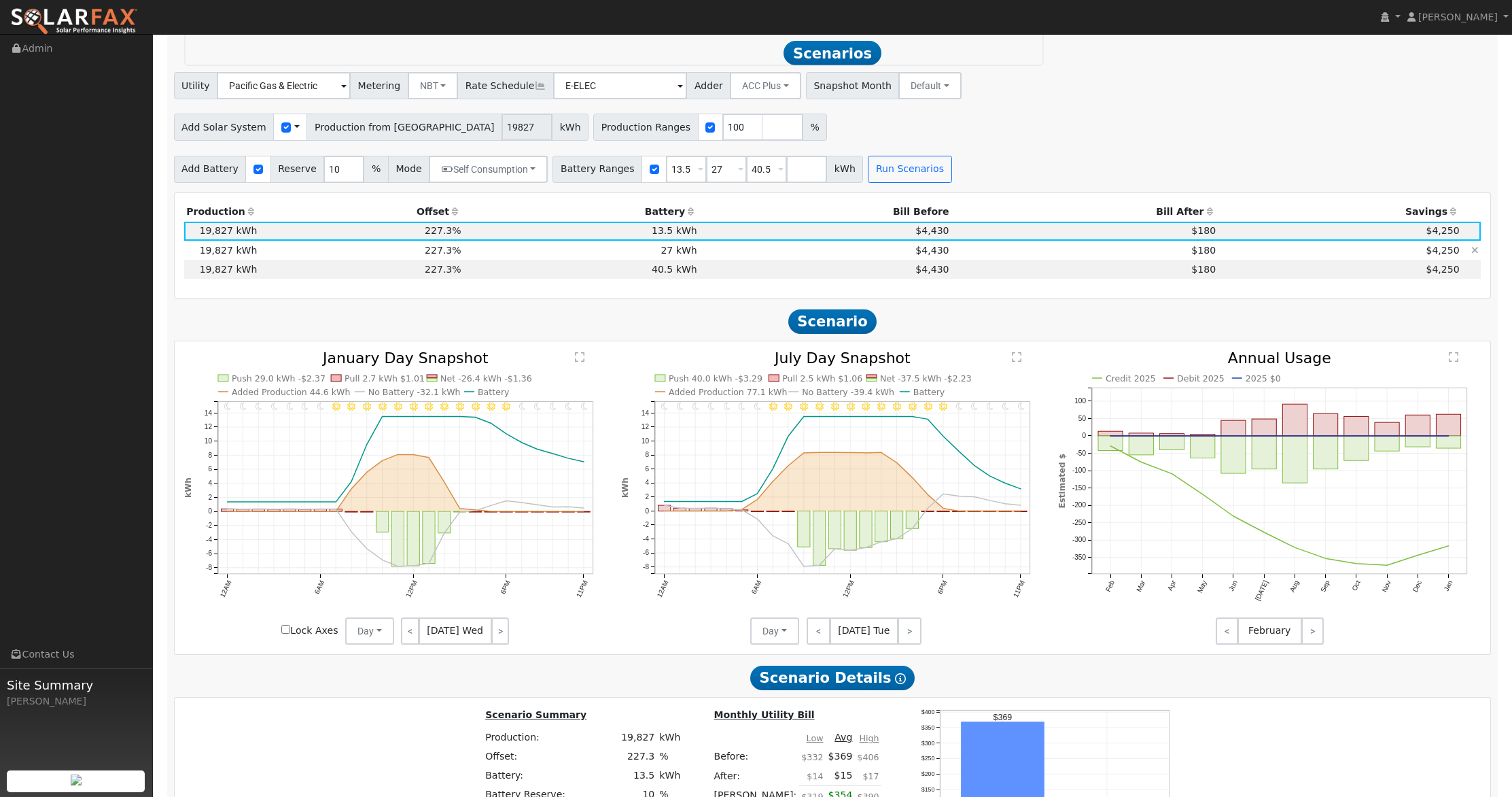
click at [1116, 250] on td "$180" at bounding box center [1085, 250] width 267 height 19
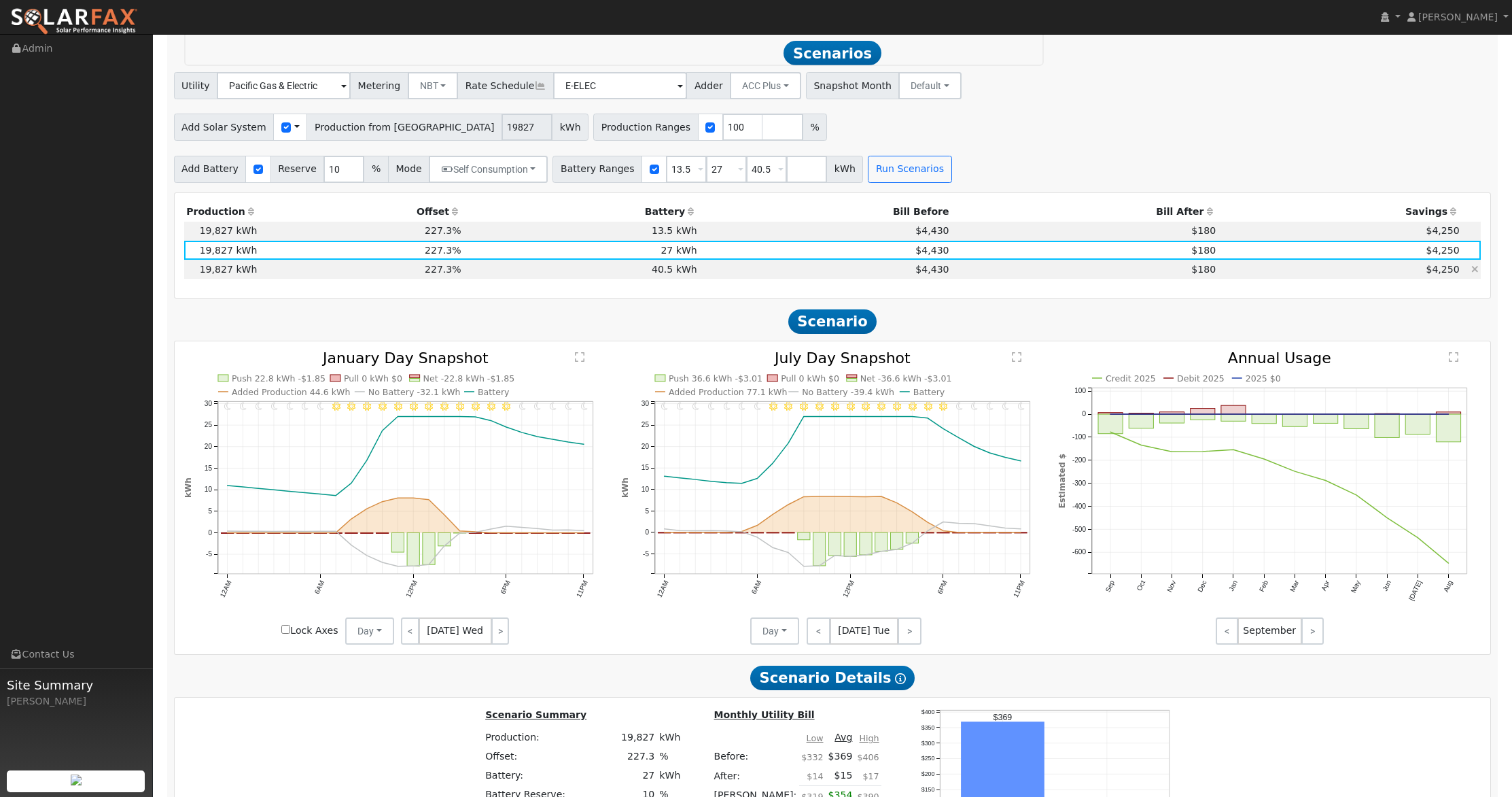
click at [997, 277] on td "$180" at bounding box center [1085, 269] width 267 height 19
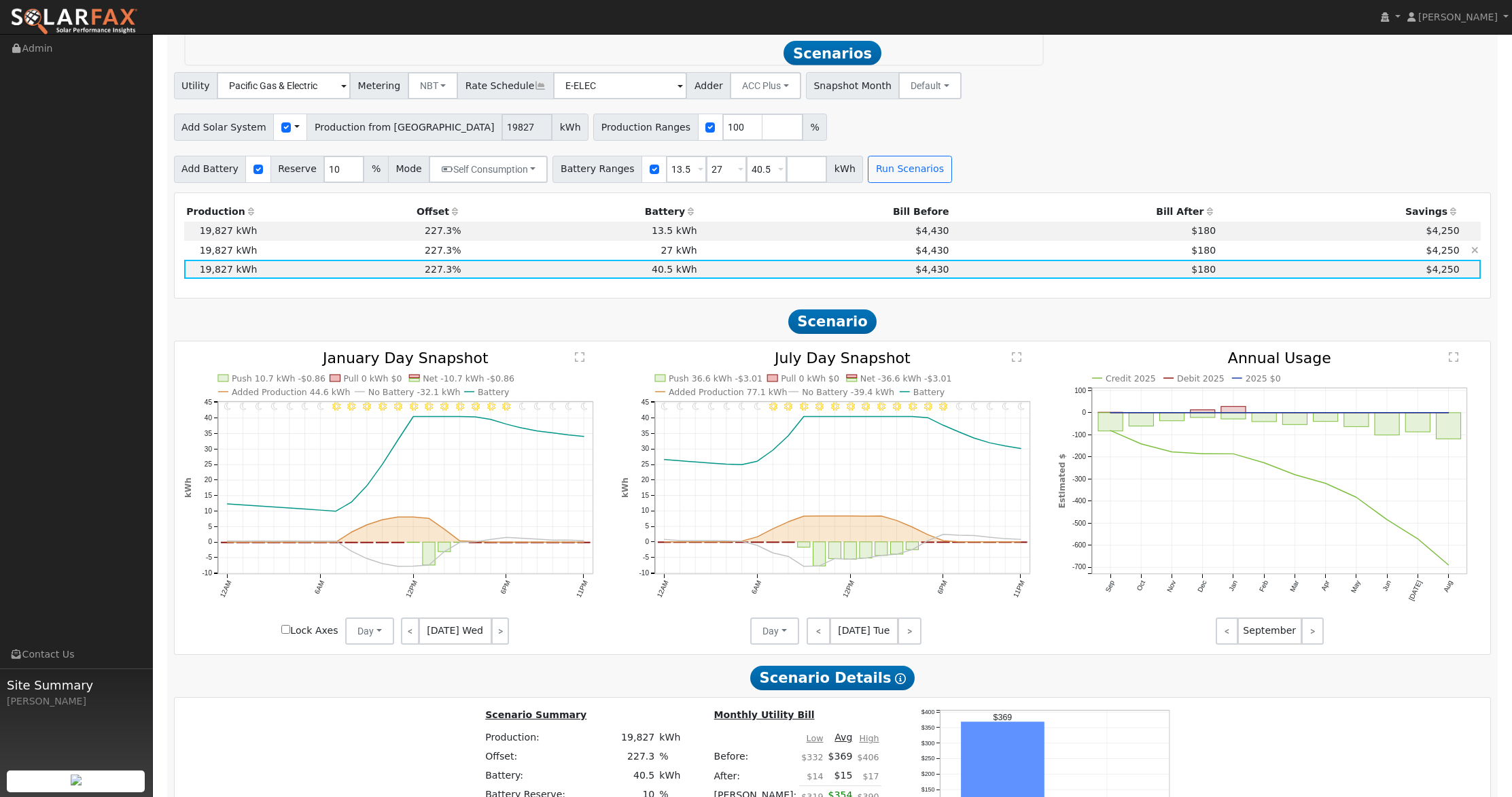
click at [999, 251] on td "$180" at bounding box center [1085, 250] width 267 height 19
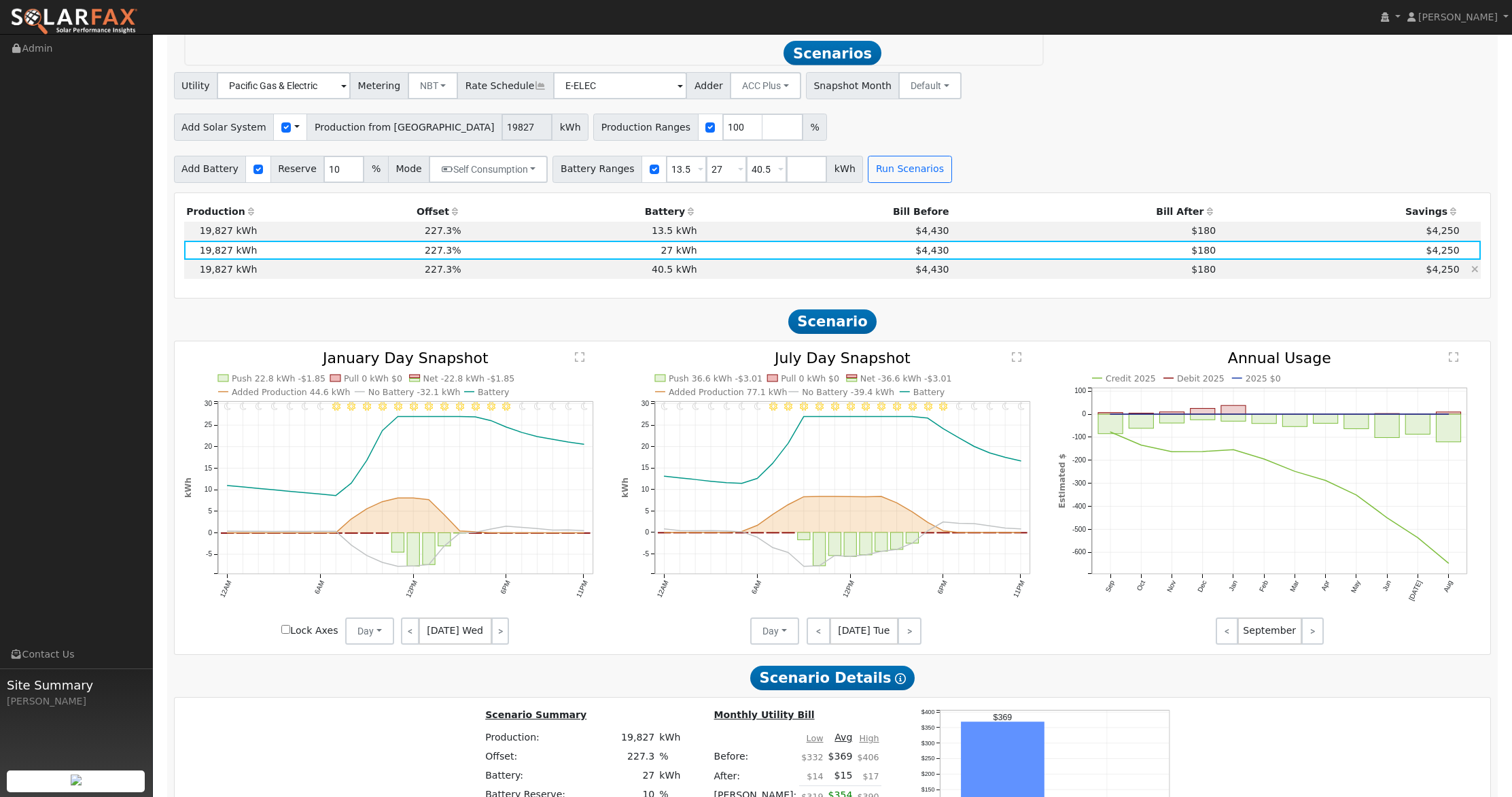
click at [997, 267] on td "$180" at bounding box center [1085, 269] width 267 height 19
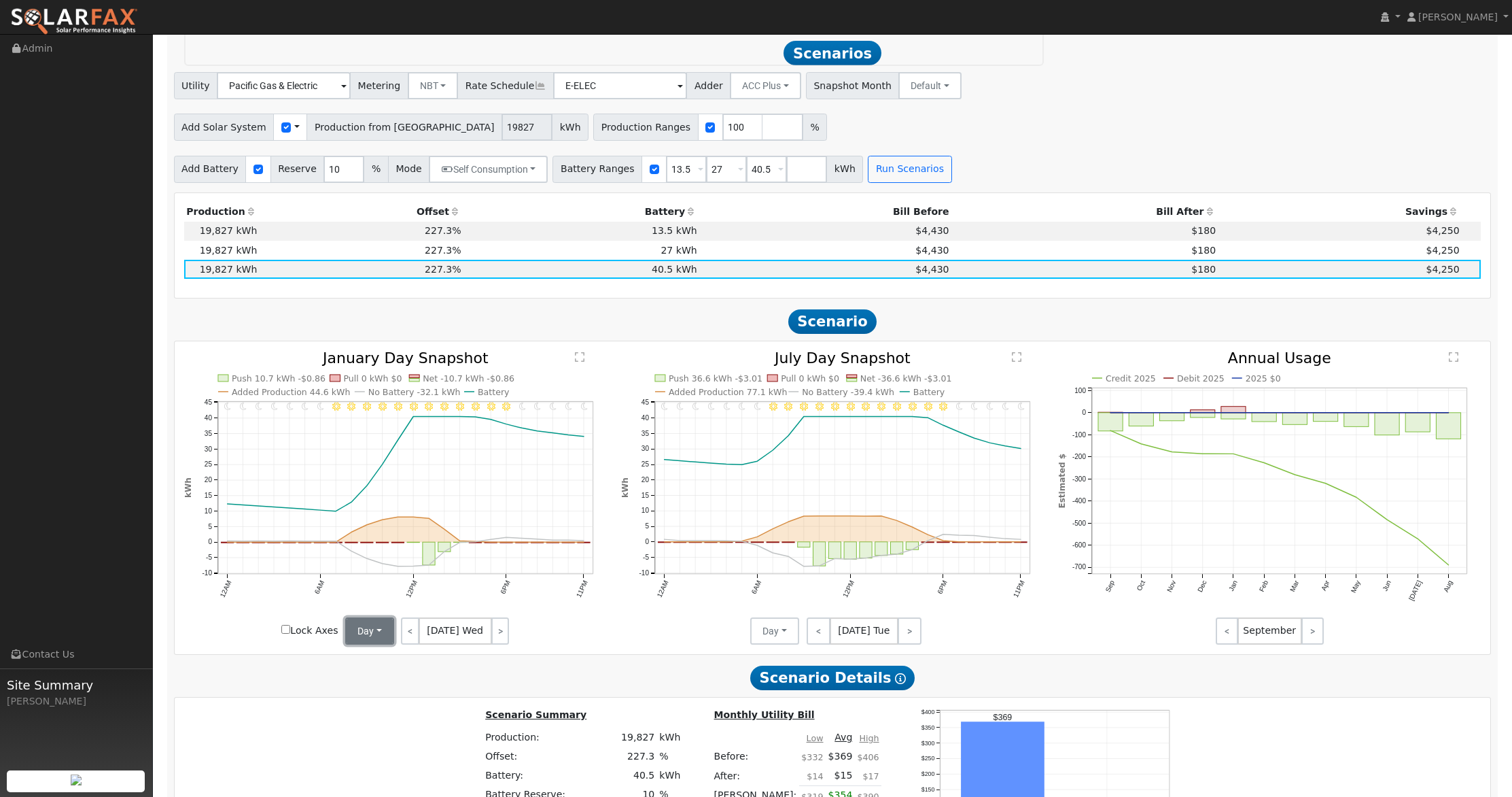
click at [371, 629] on button "Day" at bounding box center [370, 630] width 49 height 27
drag, startPoint x: 374, startPoint y: 681, endPoint x: 704, endPoint y: 641, distance: 332.4
click at [374, 681] on link "Month Average" at bounding box center [393, 680] width 95 height 19
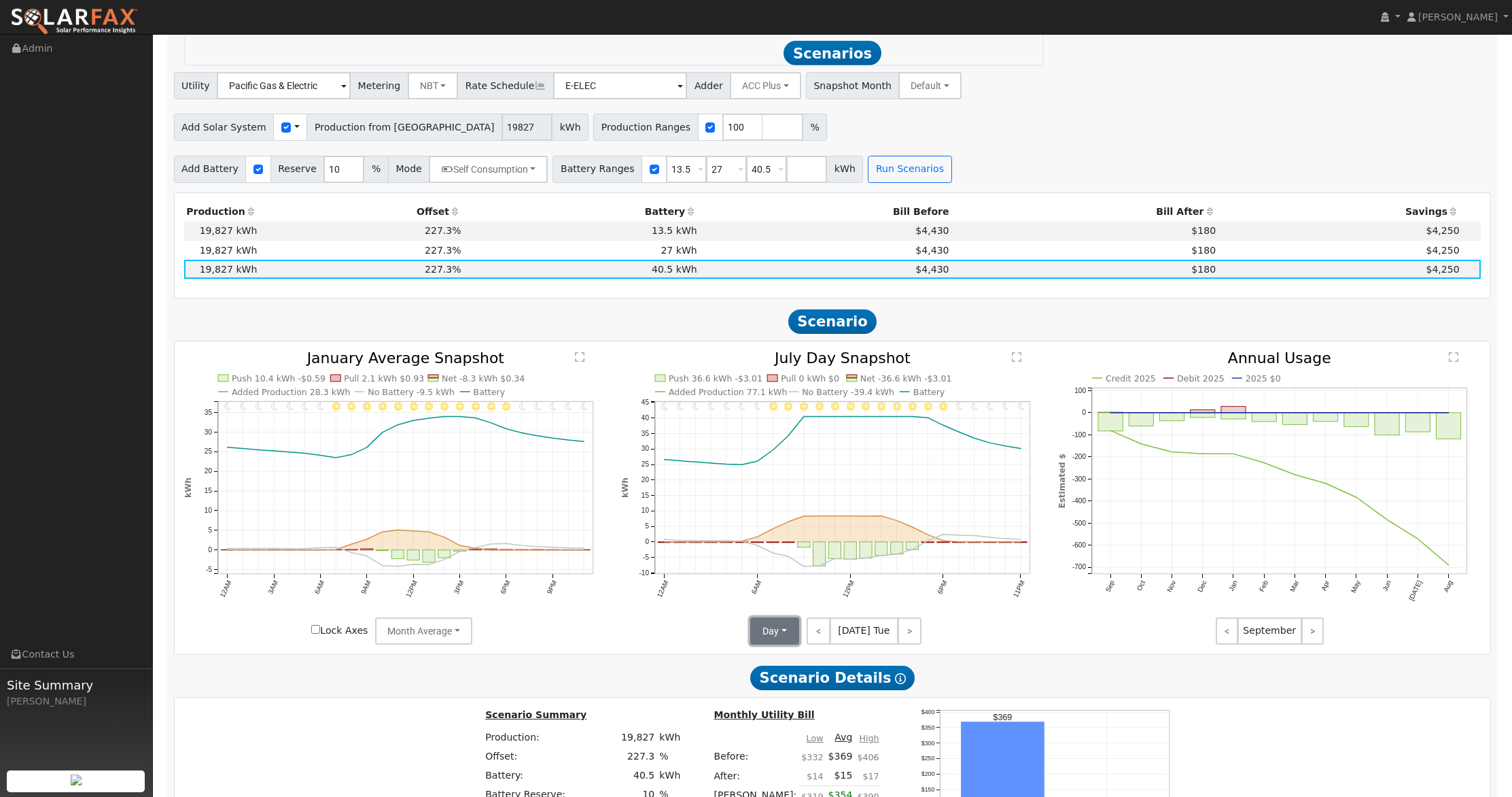
click at [769, 639] on button "Day" at bounding box center [774, 630] width 49 height 27
click at [767, 678] on link "Month Average" at bounding box center [799, 680] width 95 height 19
click at [1173, 248] on td "$180" at bounding box center [1085, 250] width 267 height 19
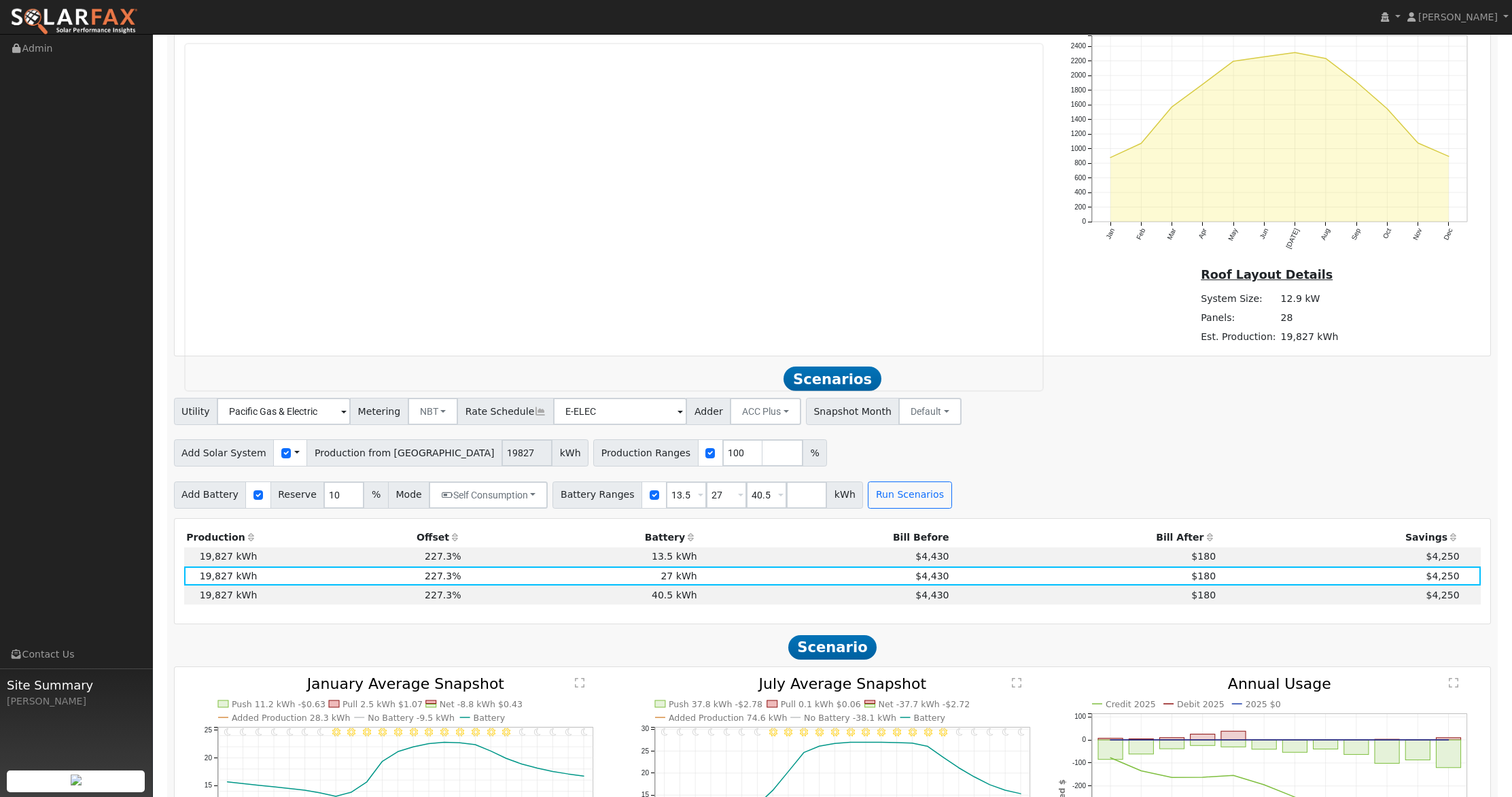
scroll to position [795, 0]
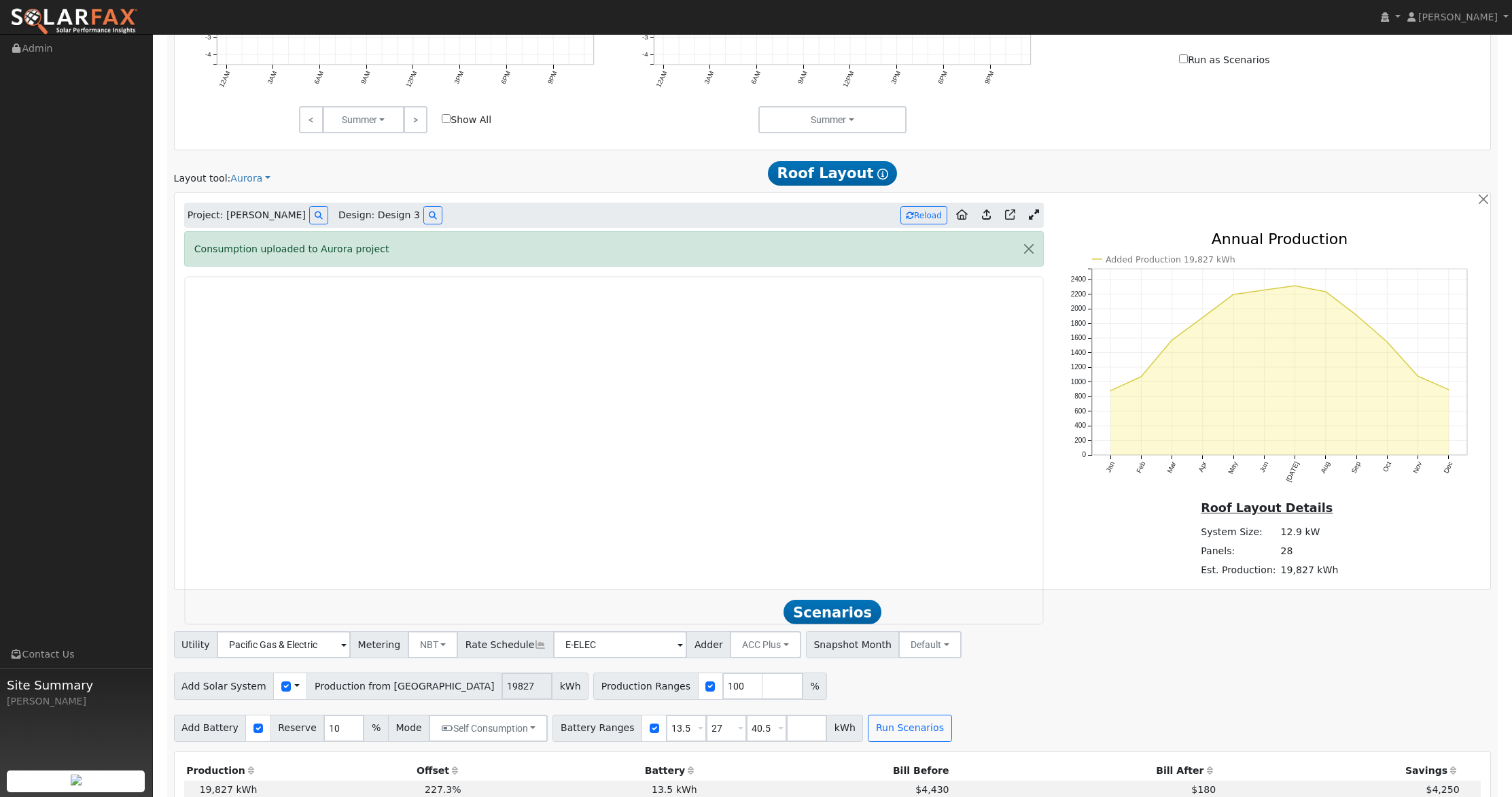
click at [1029, 211] on icon at bounding box center [1034, 214] width 11 height 11
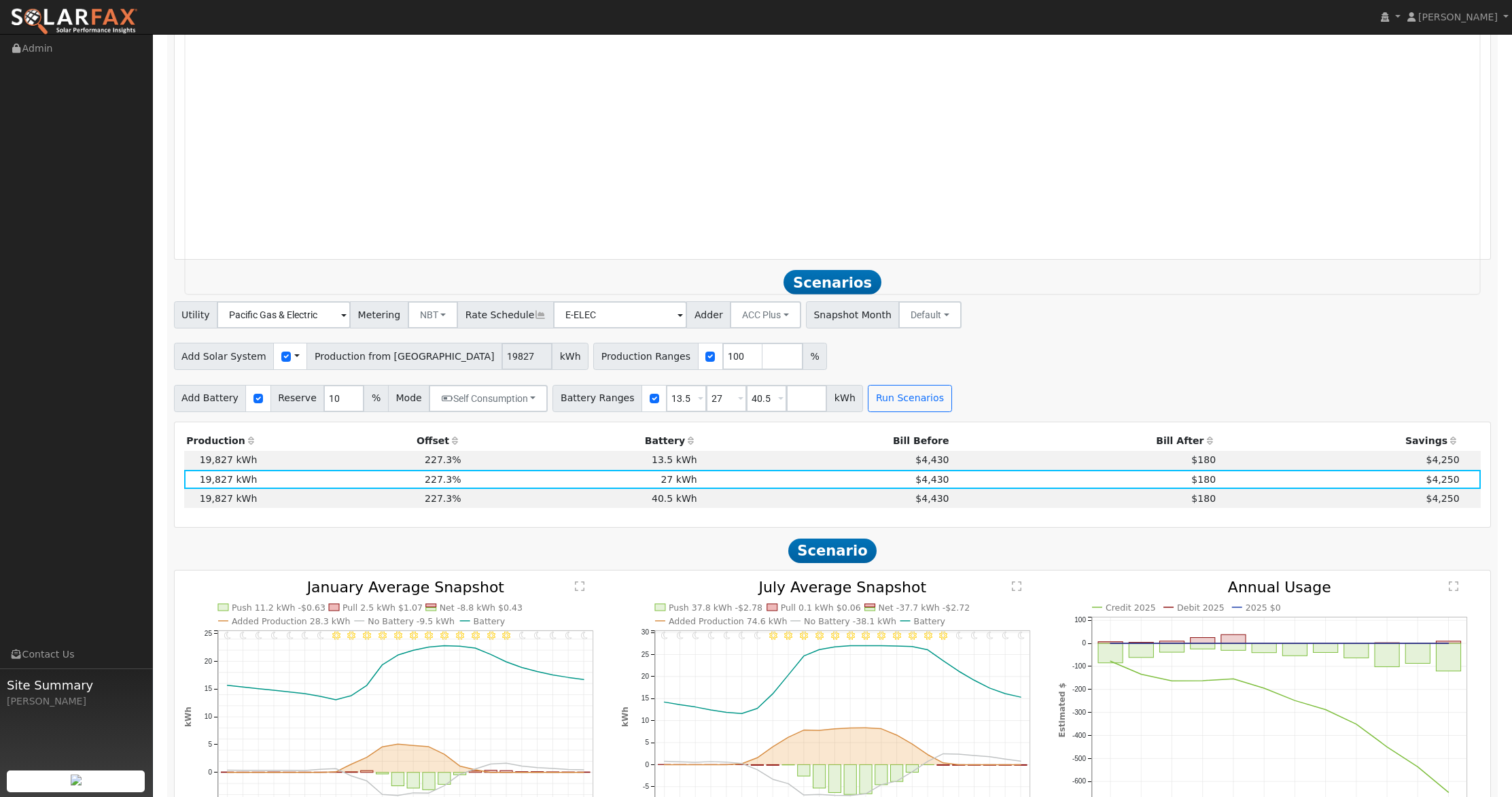
scroll to position [1579, 0]
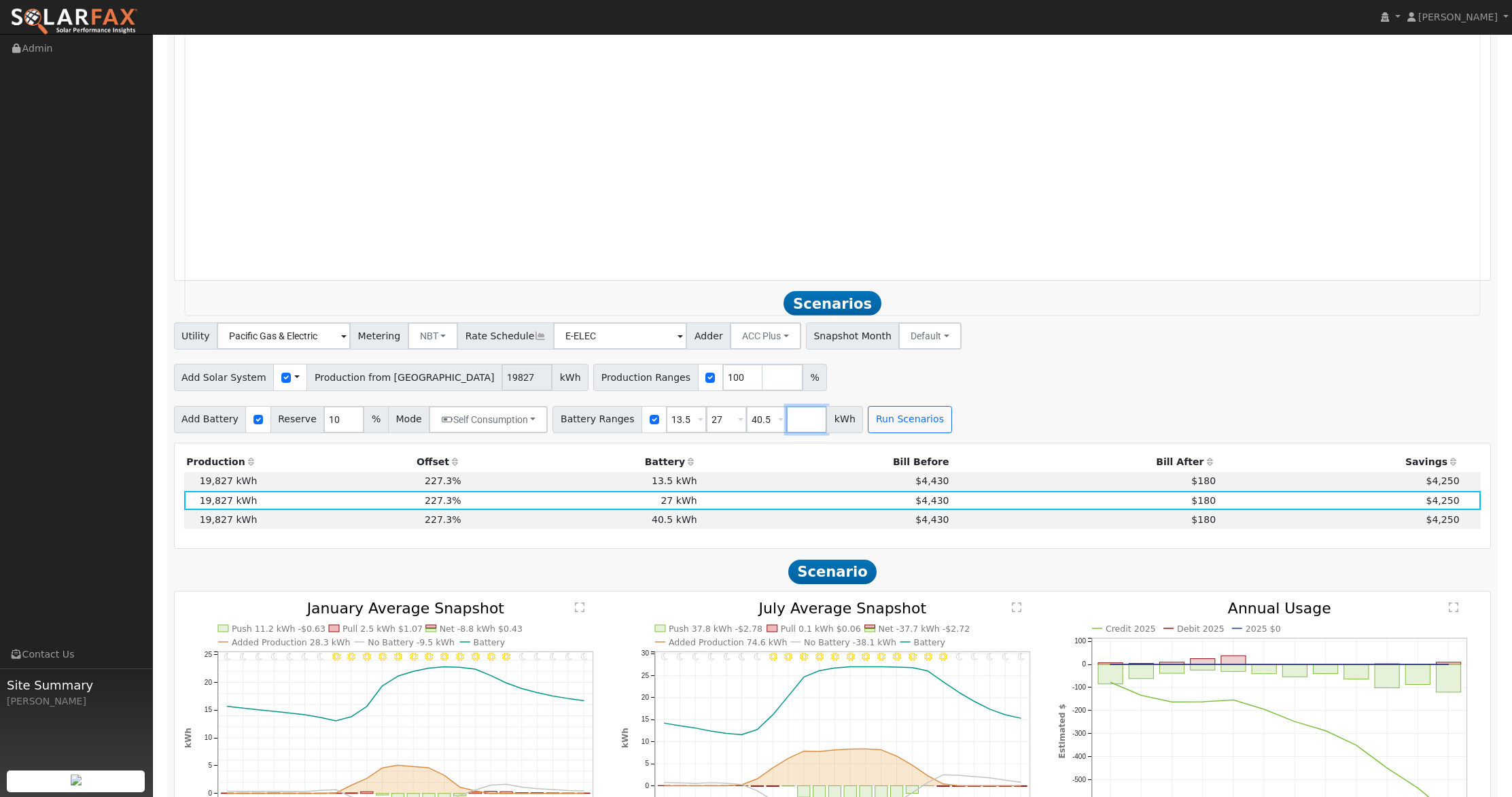
drag, startPoint x: 782, startPoint y: 416, endPoint x: 881, endPoint y: 435, distance: 100.8
click at [786, 416] on input "number" at bounding box center [806, 419] width 41 height 27
type input "0"
type input "13.5"
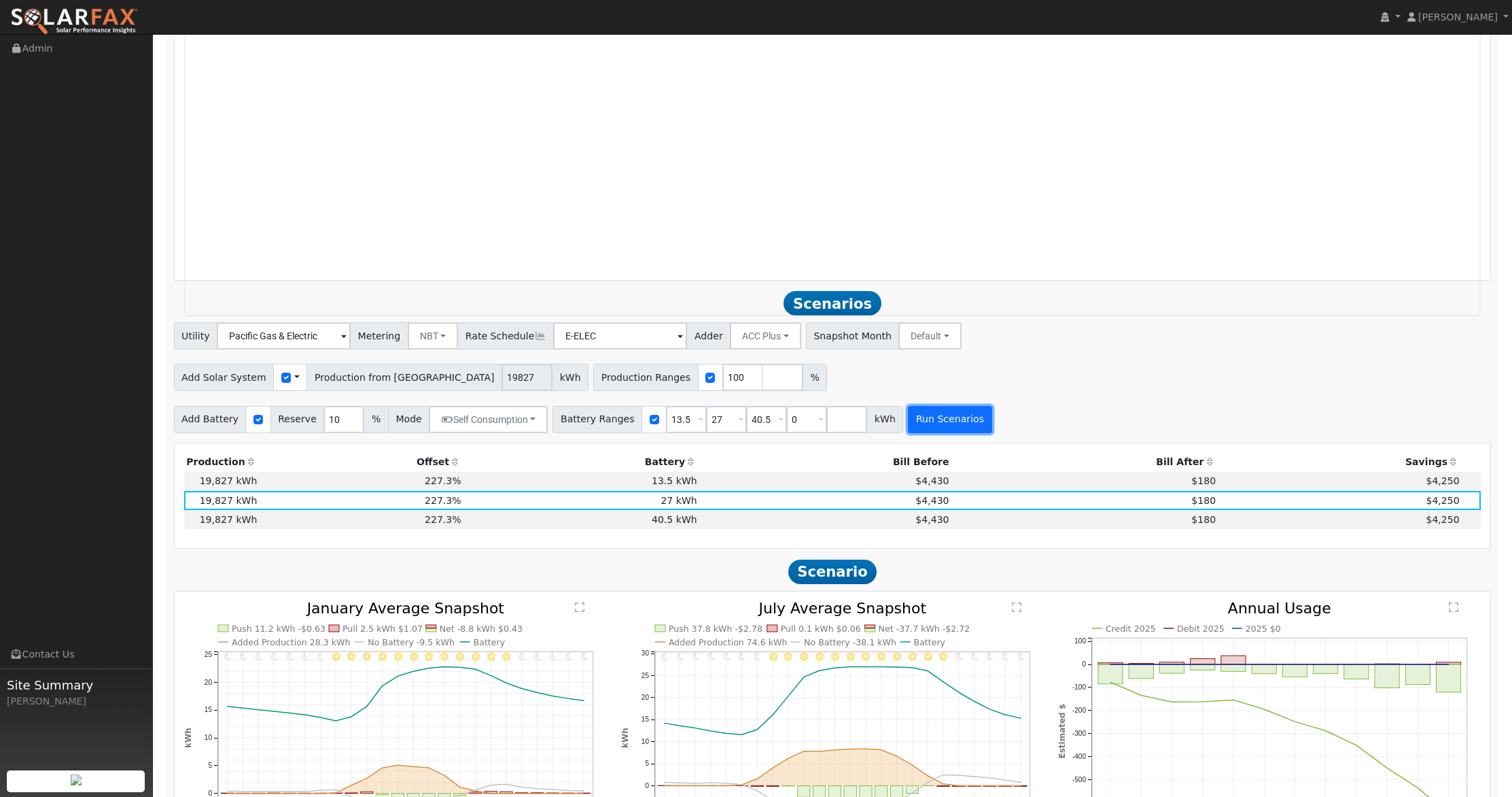
type input "27"
type input "40.5"
click at [933, 417] on button "Run Scenarios" at bounding box center [950, 419] width 83 height 27
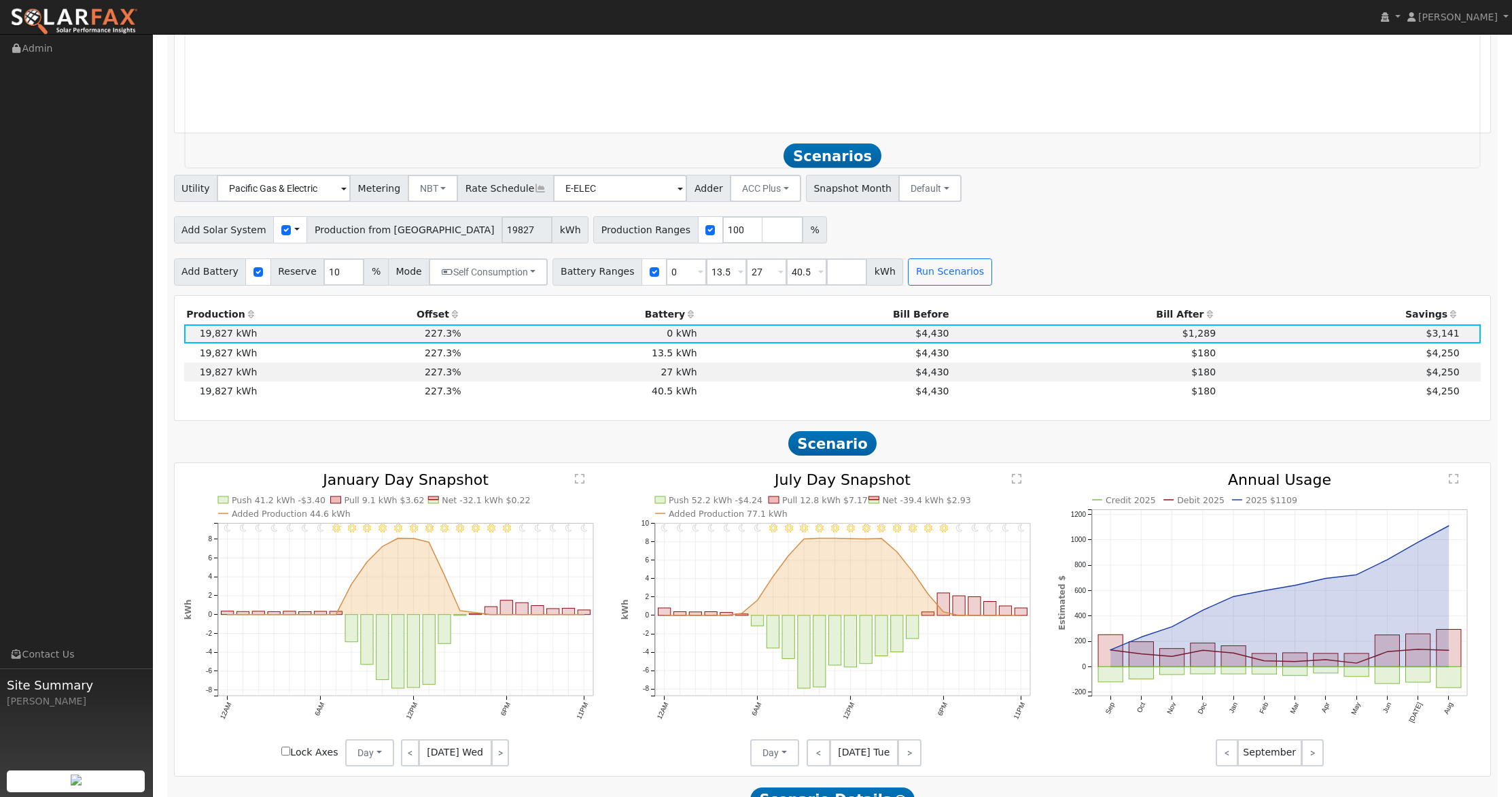
scroll to position [1830, 0]
